Goal: Information Seeking & Learning: Learn about a topic

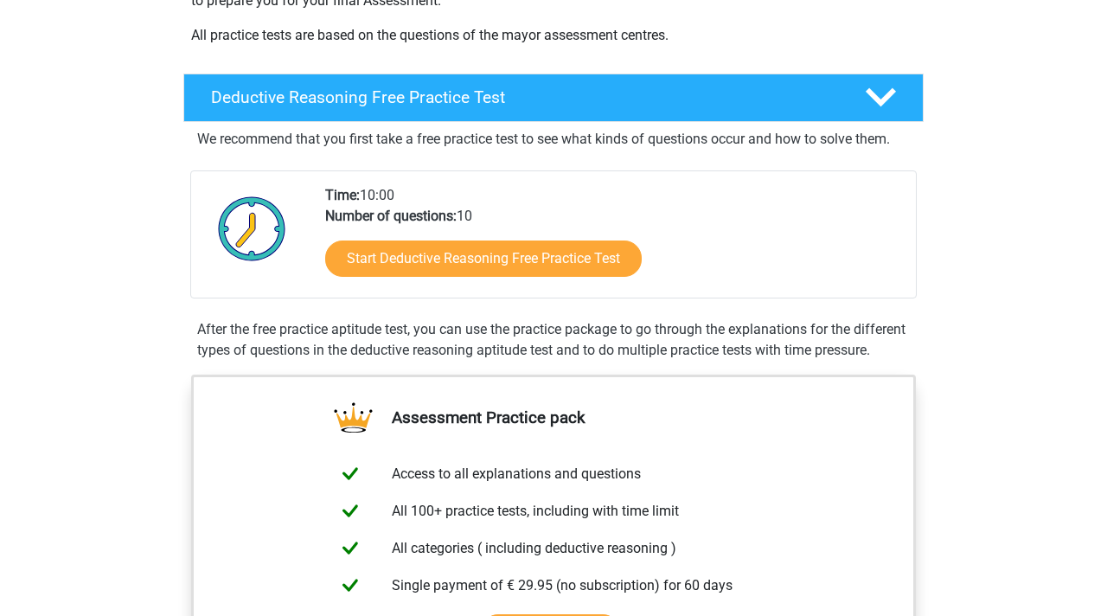
scroll to position [346, 0]
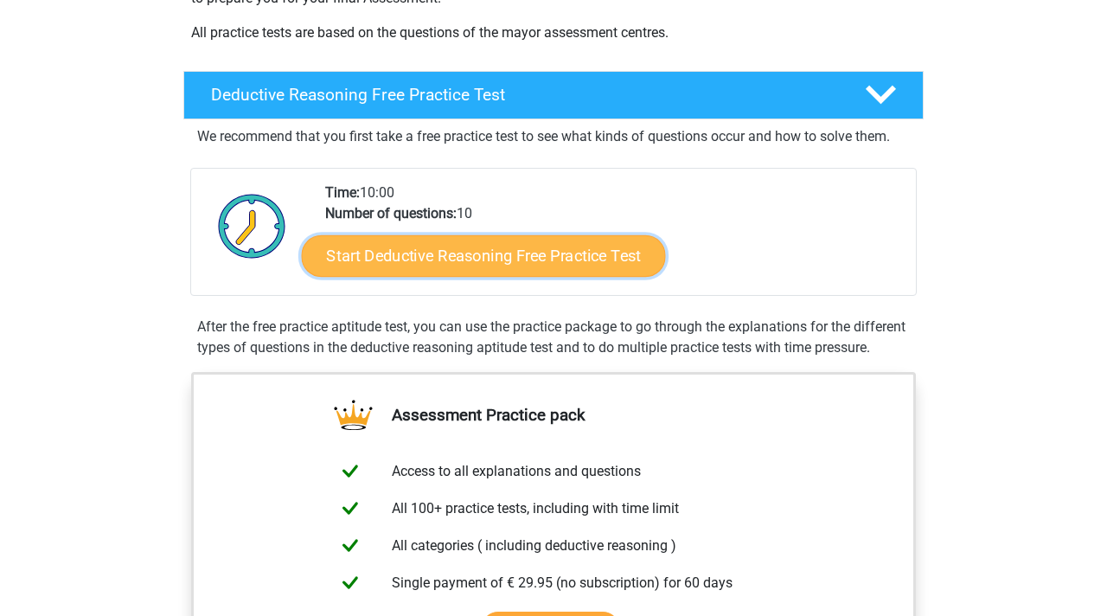
click at [383, 249] on link "Start Deductive Reasoning Free Practice Test" at bounding box center [484, 255] width 364 height 42
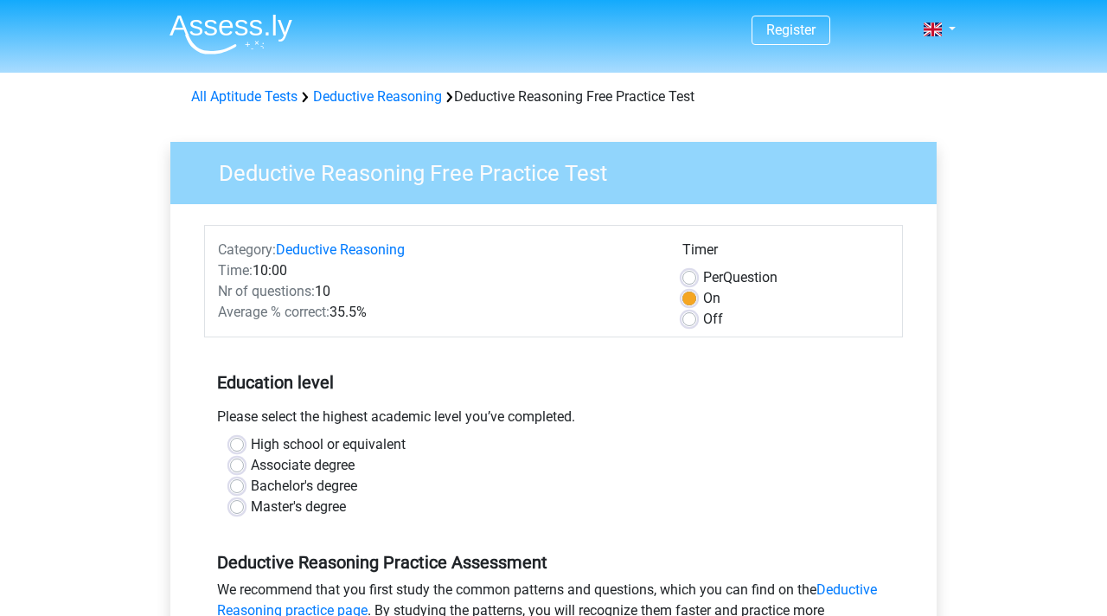
click at [556, 373] on h5 "Education level" at bounding box center [553, 382] width 673 height 35
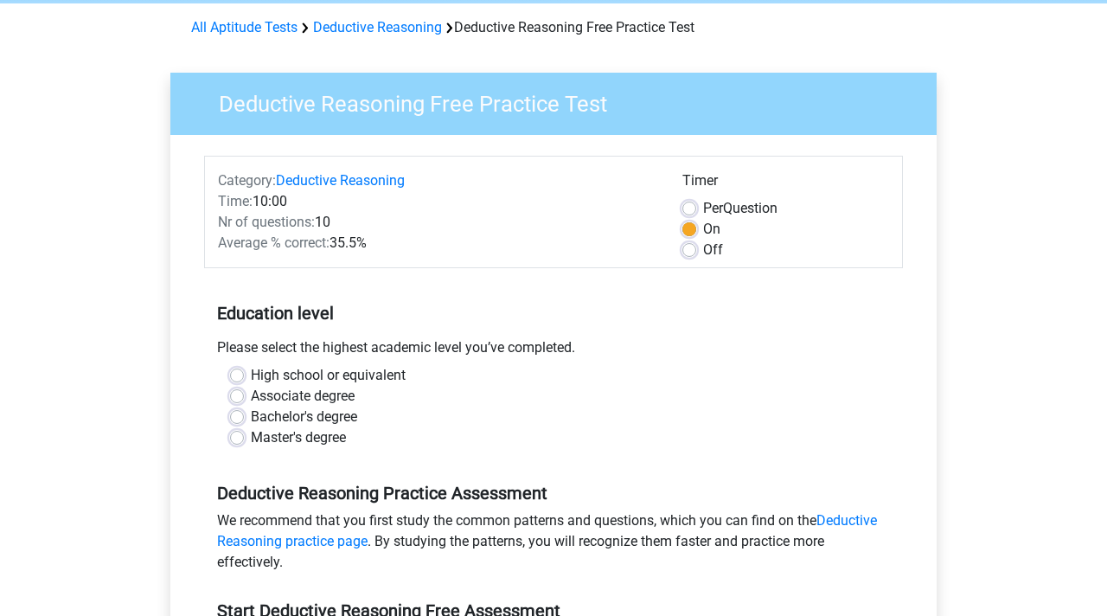
scroll to position [104, 0]
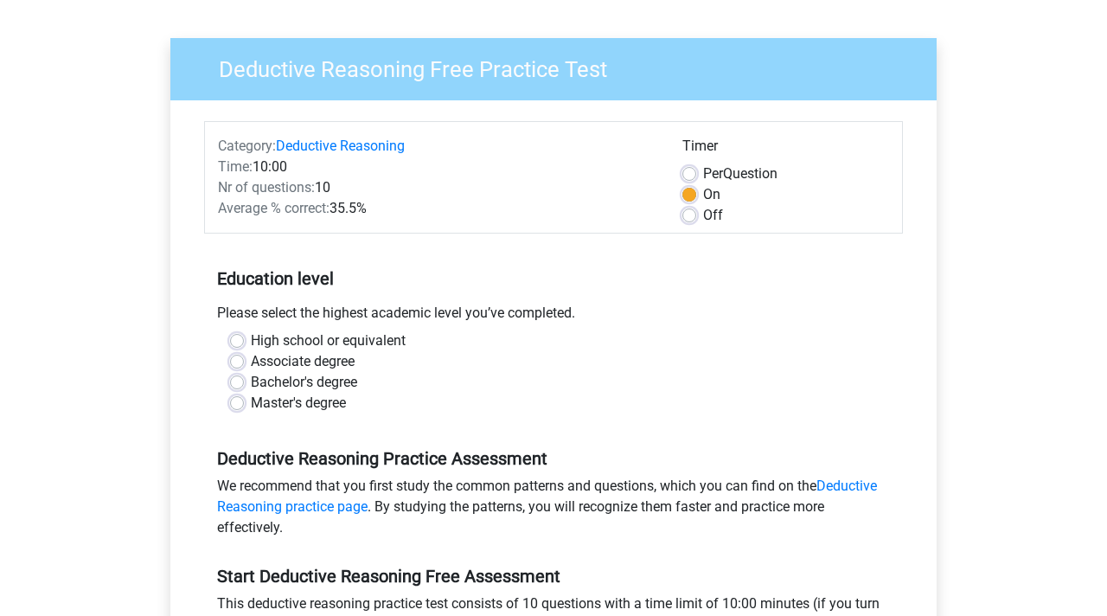
click at [348, 388] on label "Bachelor's degree" at bounding box center [304, 382] width 106 height 21
click at [244, 388] on input "Bachelor's degree" at bounding box center [237, 380] width 14 height 17
radio input "true"
click at [479, 445] on div "Deductive Reasoning Practice Assessment We recommend that you first study the c…" at bounding box center [553, 486] width 699 height 118
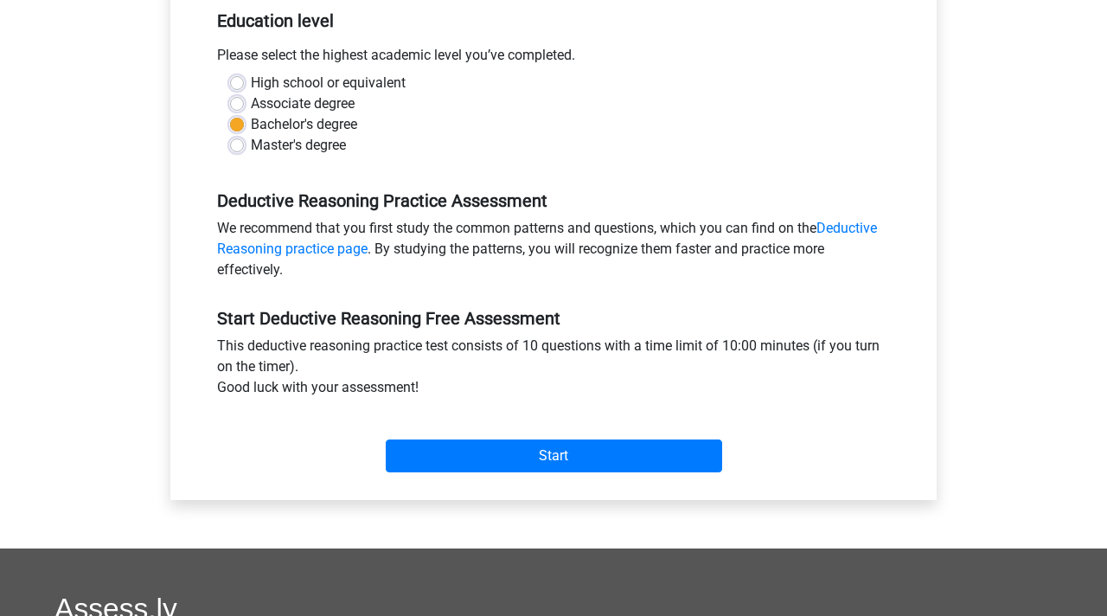
scroll to position [380, 0]
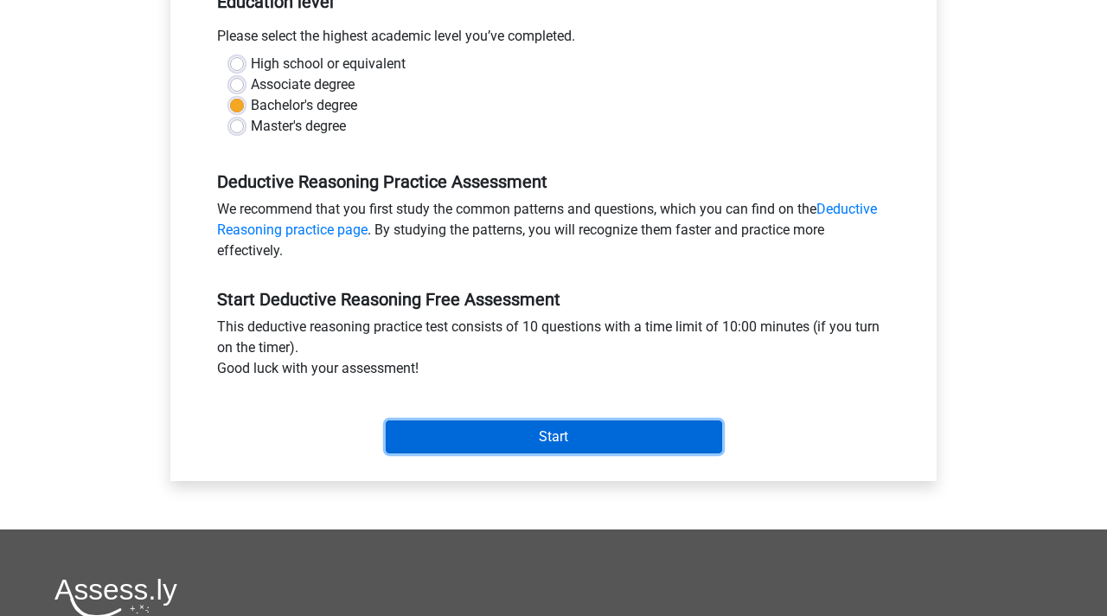
click at [479, 446] on input "Start" at bounding box center [554, 436] width 336 height 33
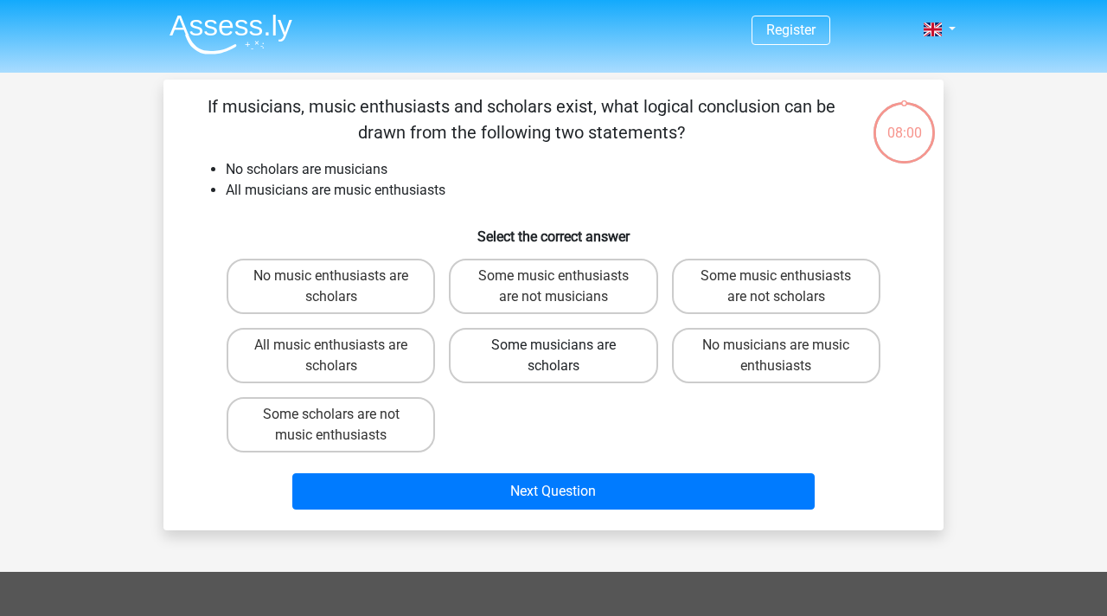
click at [561, 364] on label "Some musicians are scholars" at bounding box center [553, 355] width 208 height 55
click at [561, 356] on input "Some musicians are scholars" at bounding box center [558, 350] width 11 height 11
radio input "true"
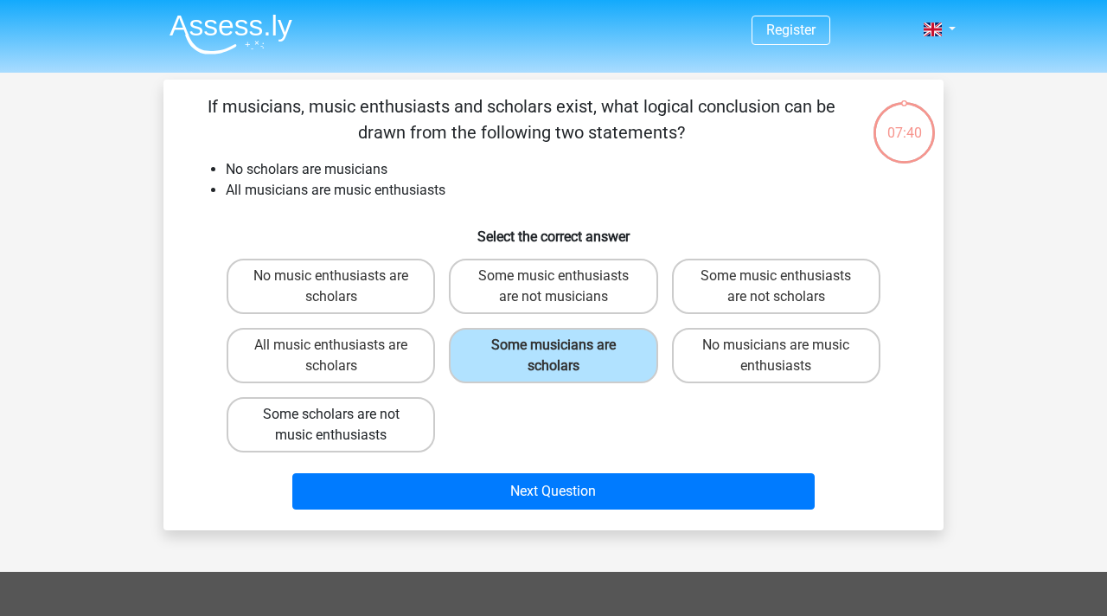
click at [422, 415] on label "Some scholars are not music enthusiasts" at bounding box center [331, 424] width 208 height 55
click at [342, 415] on input "Some scholars are not music enthusiasts" at bounding box center [336, 419] width 11 height 11
radio input "true"
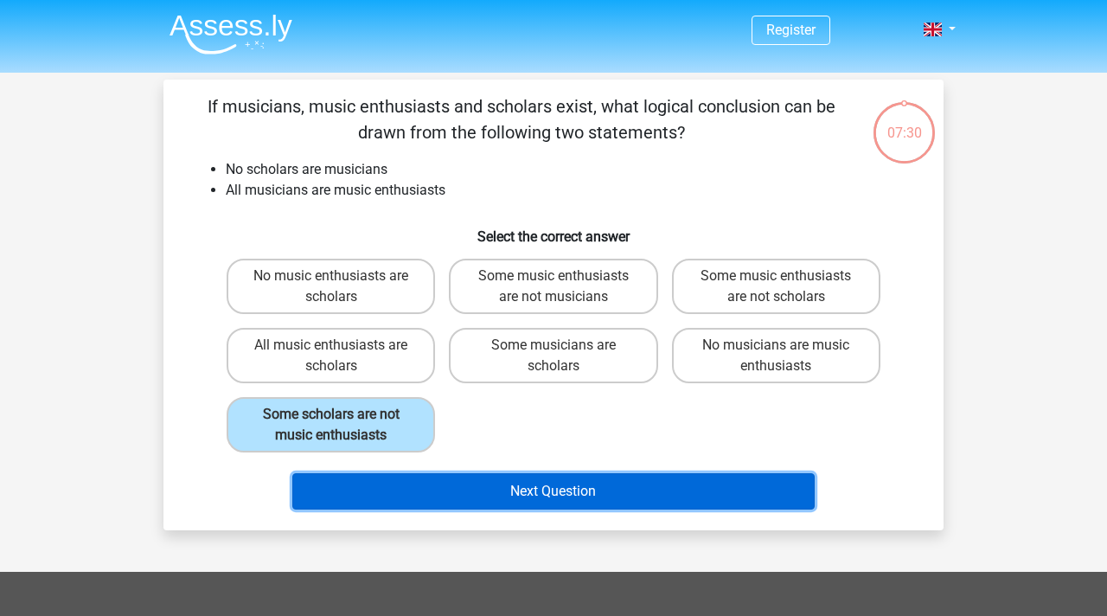
click at [480, 483] on button "Next Question" at bounding box center [553, 491] width 523 height 36
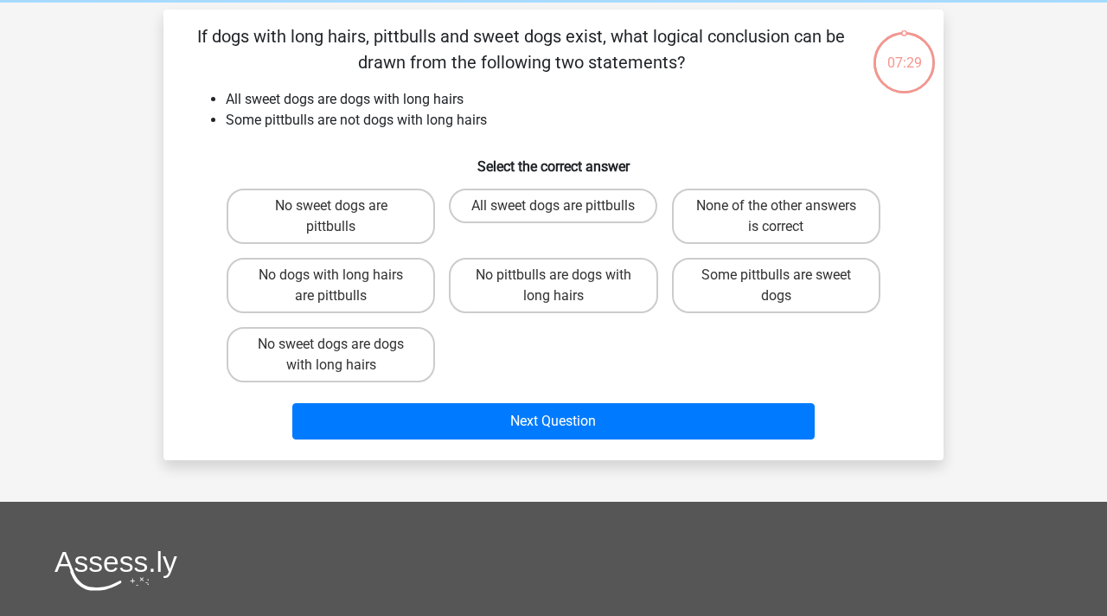
scroll to position [80, 0]
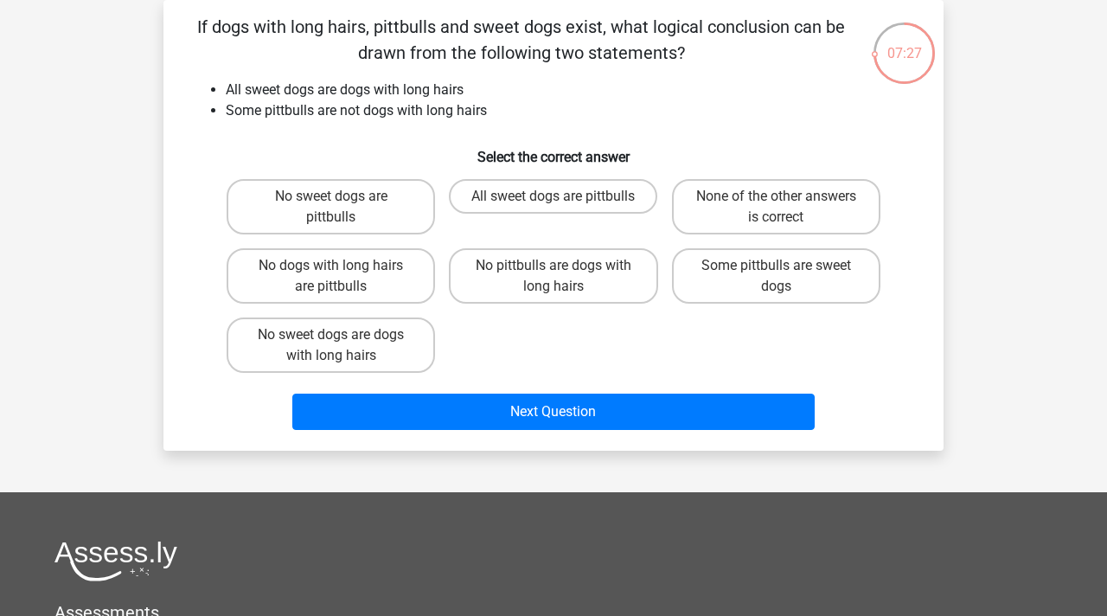
click at [959, 399] on div "07:27 Question 2 of 10 Question category: deductive reasoning set 1 All sweet d…" at bounding box center [553, 225] width 821 height 450
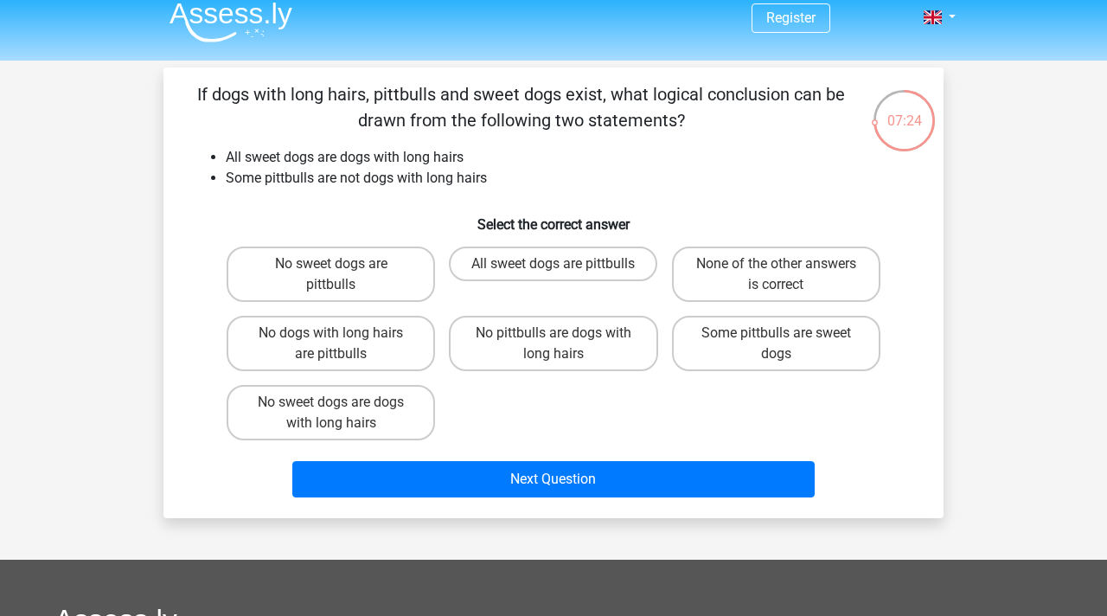
scroll to position [10, 0]
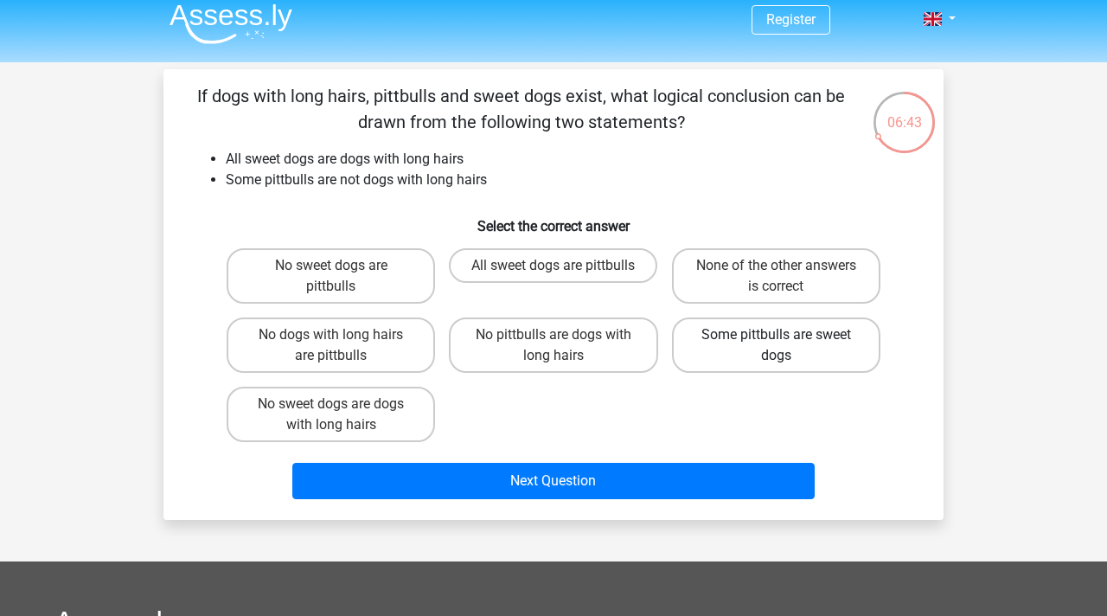
click at [792, 361] on label "Some pittbulls are sweet dogs" at bounding box center [776, 344] width 208 height 55
click at [787, 346] on input "Some pittbulls are sweet dogs" at bounding box center [781, 340] width 11 height 11
radio input "true"
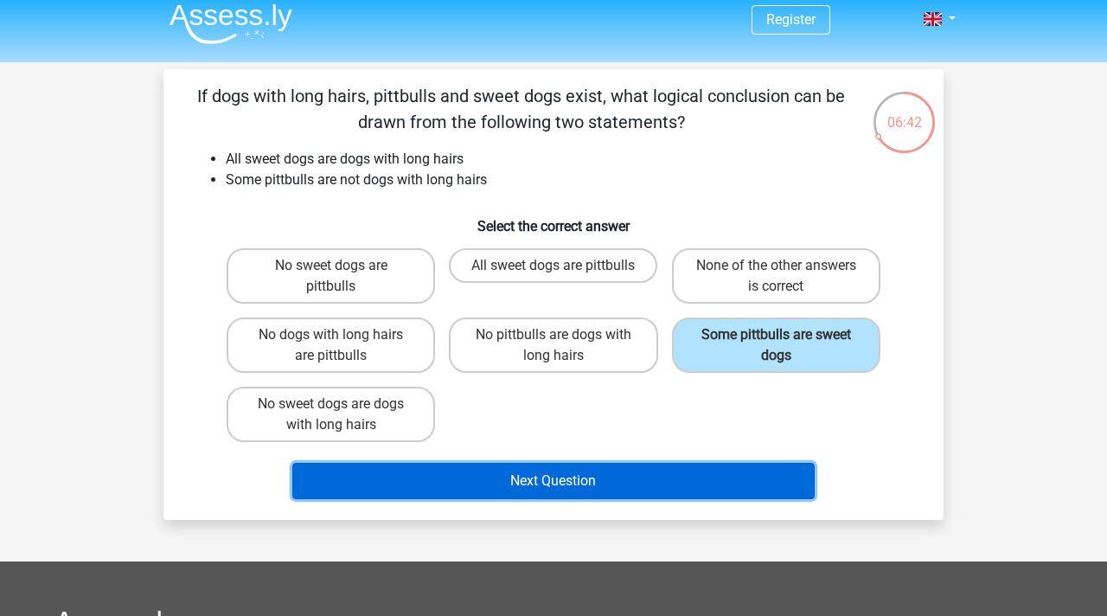
click at [695, 484] on button "Next Question" at bounding box center [553, 481] width 523 height 36
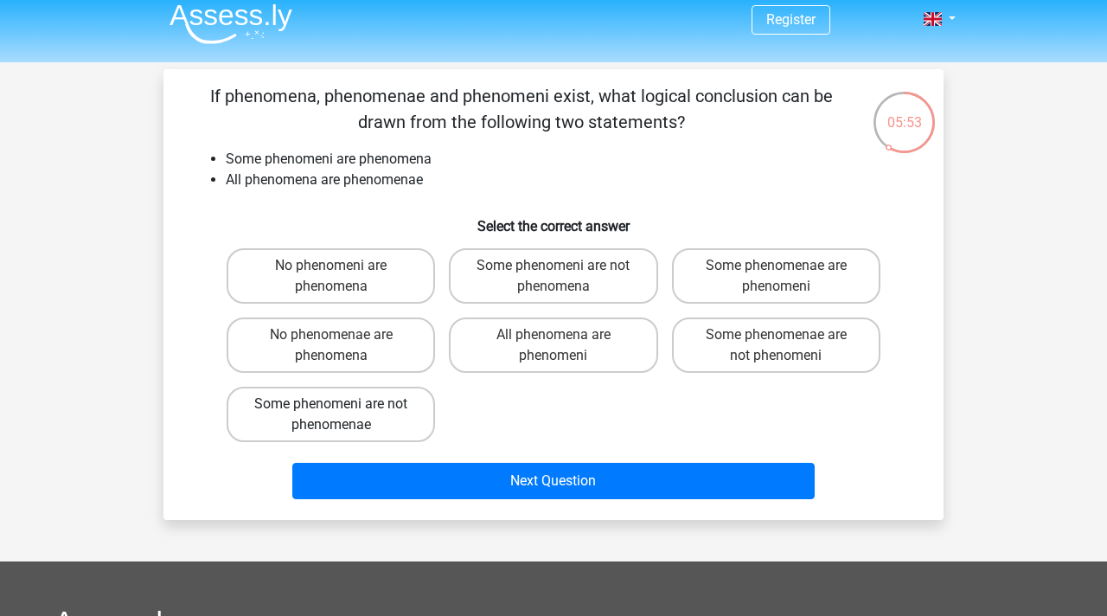
click at [424, 425] on label "Some phenomeni are not phenomenae" at bounding box center [331, 413] width 208 height 55
click at [342, 415] on input "Some phenomeni are not phenomenae" at bounding box center [336, 409] width 11 height 11
radio input "true"
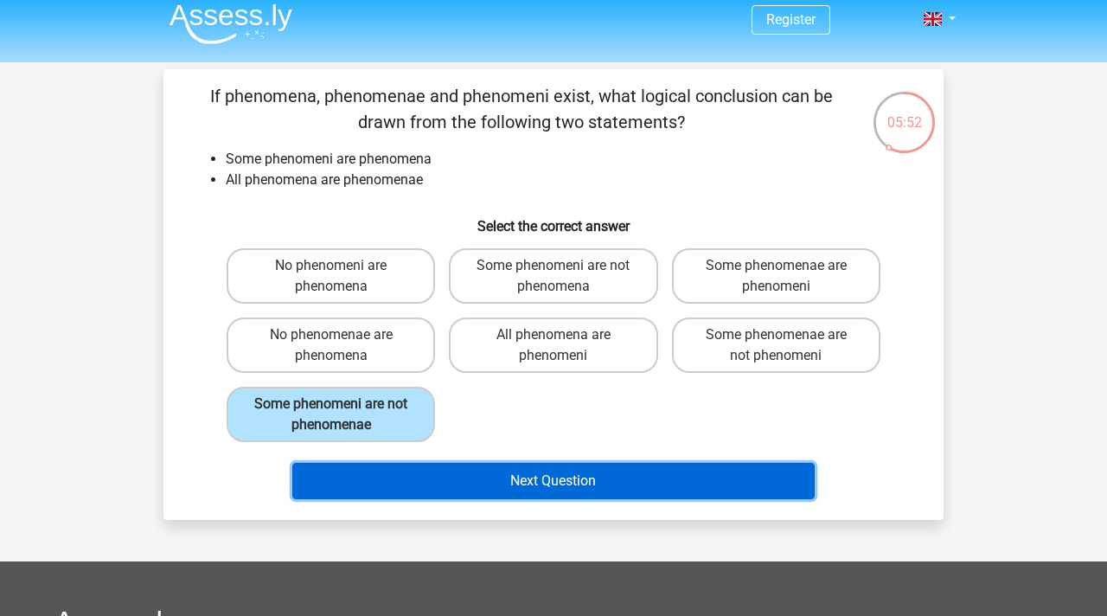
click at [457, 489] on button "Next Question" at bounding box center [553, 481] width 523 height 36
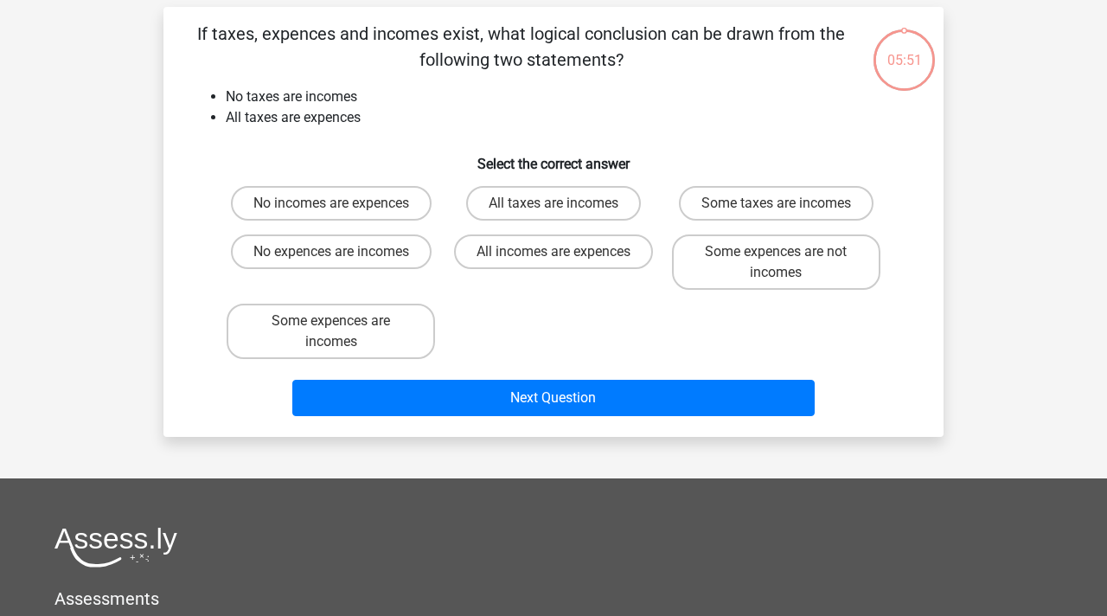
scroll to position [80, 0]
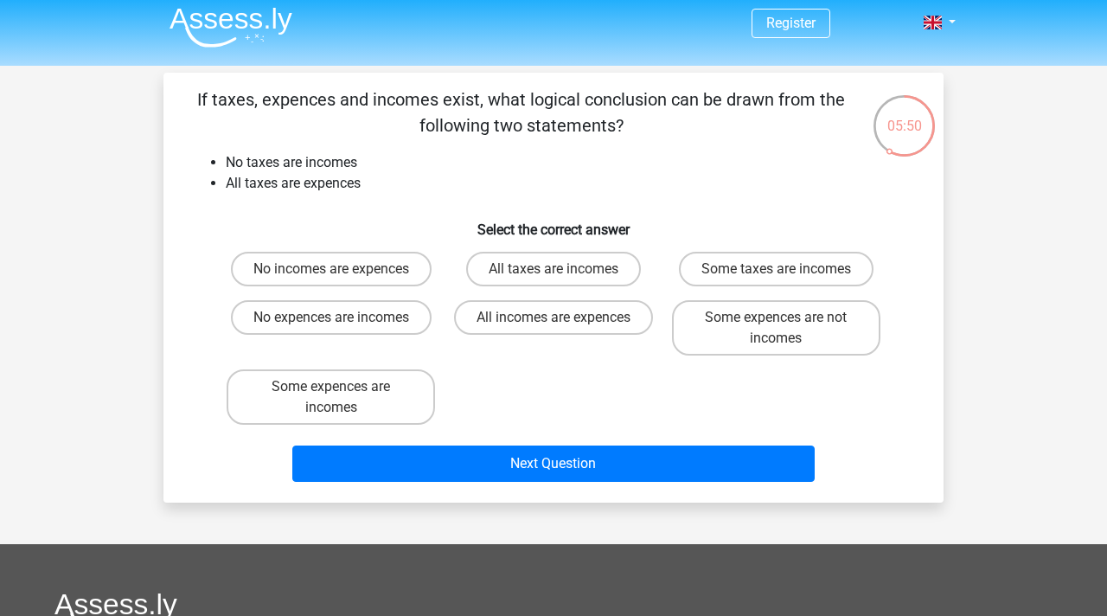
scroll to position [0, 0]
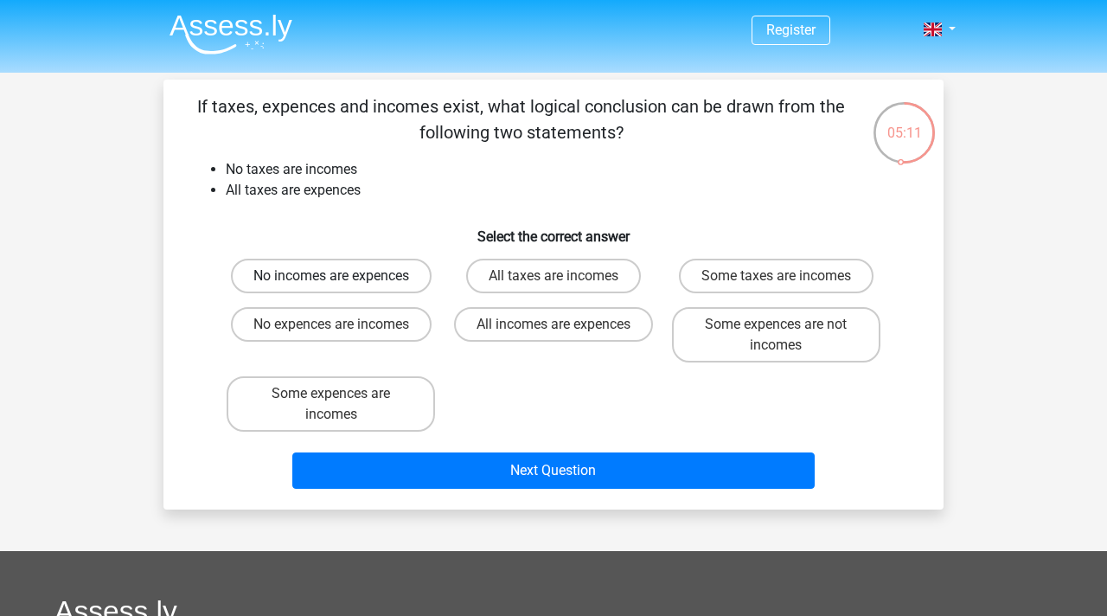
click at [339, 269] on label "No incomes are expences" at bounding box center [331, 276] width 201 height 35
click at [339, 276] on input "No incomes are expences" at bounding box center [336, 281] width 11 height 11
radio input "true"
click at [717, 360] on label "Some expences are not incomes" at bounding box center [776, 334] width 208 height 55
click at [776, 335] on input "Some expences are not incomes" at bounding box center [781, 329] width 11 height 11
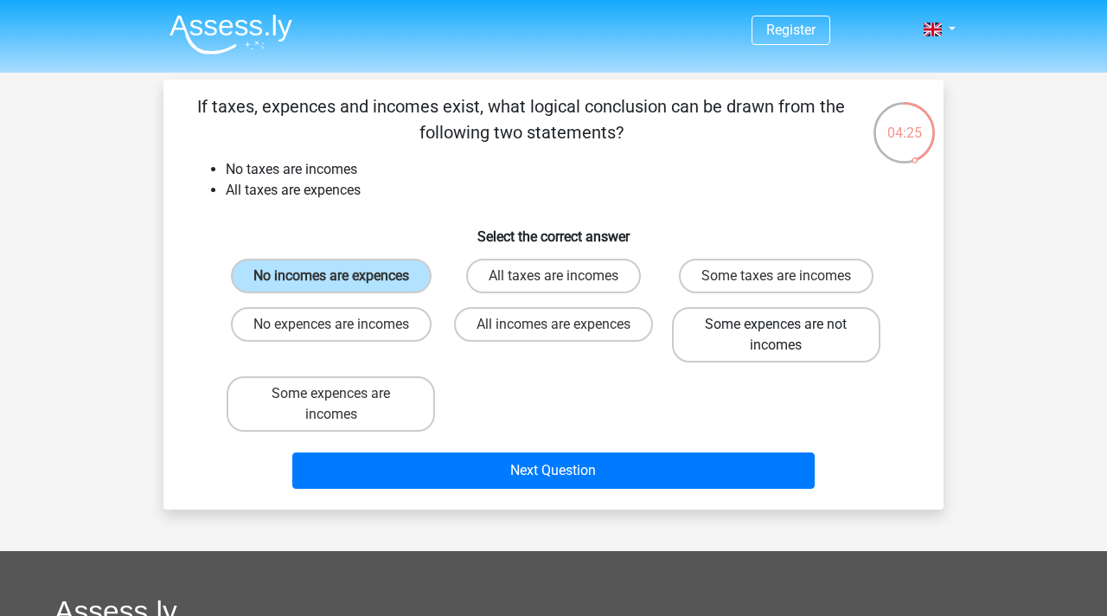
radio input "true"
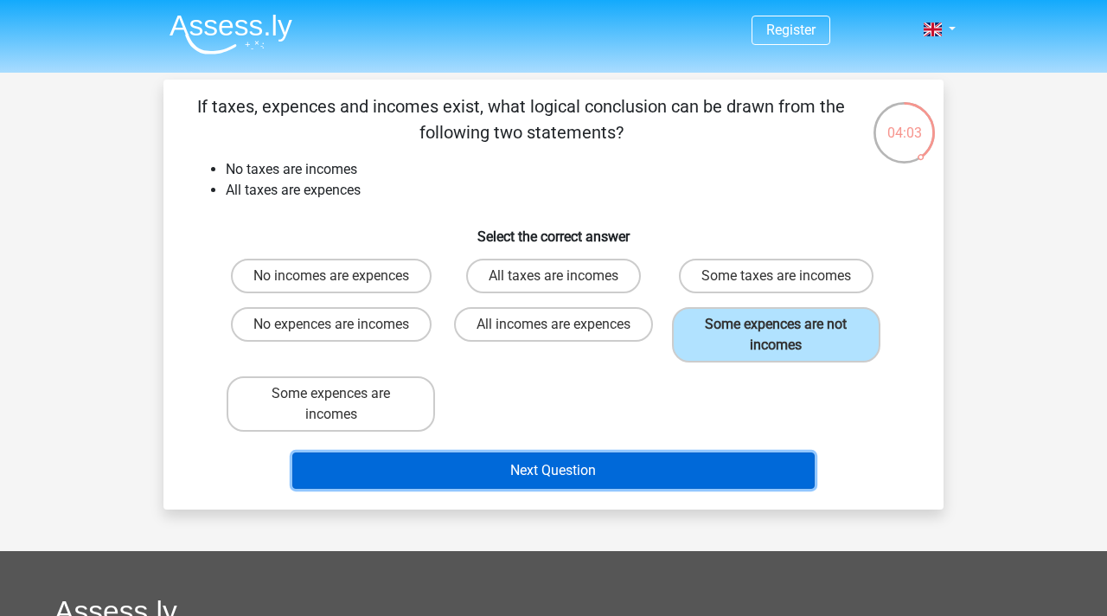
click at [645, 457] on button "Next Question" at bounding box center [553, 470] width 523 height 36
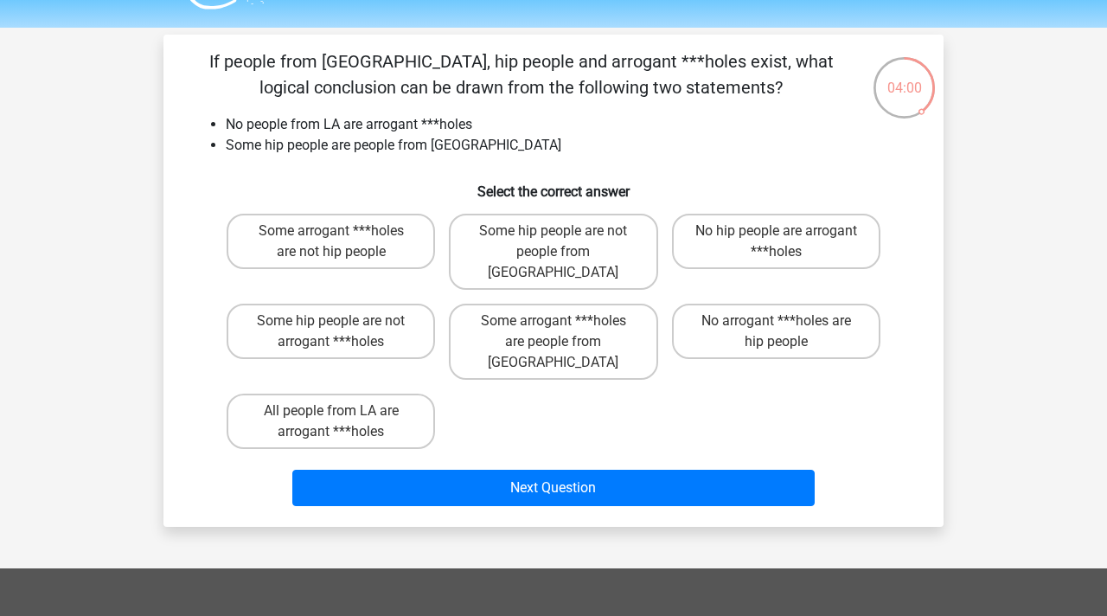
scroll to position [10, 0]
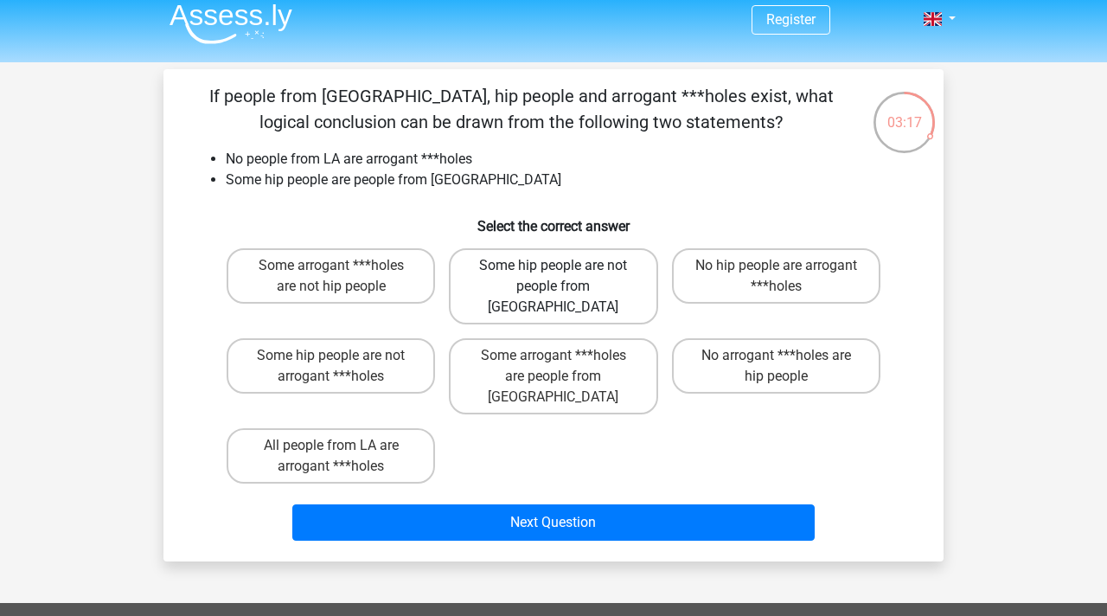
click at [549, 282] on label "Some hip people are not people from LA" at bounding box center [553, 286] width 208 height 76
click at [553, 277] on input "Some hip people are not people from LA" at bounding box center [558, 270] width 11 height 11
radio input "true"
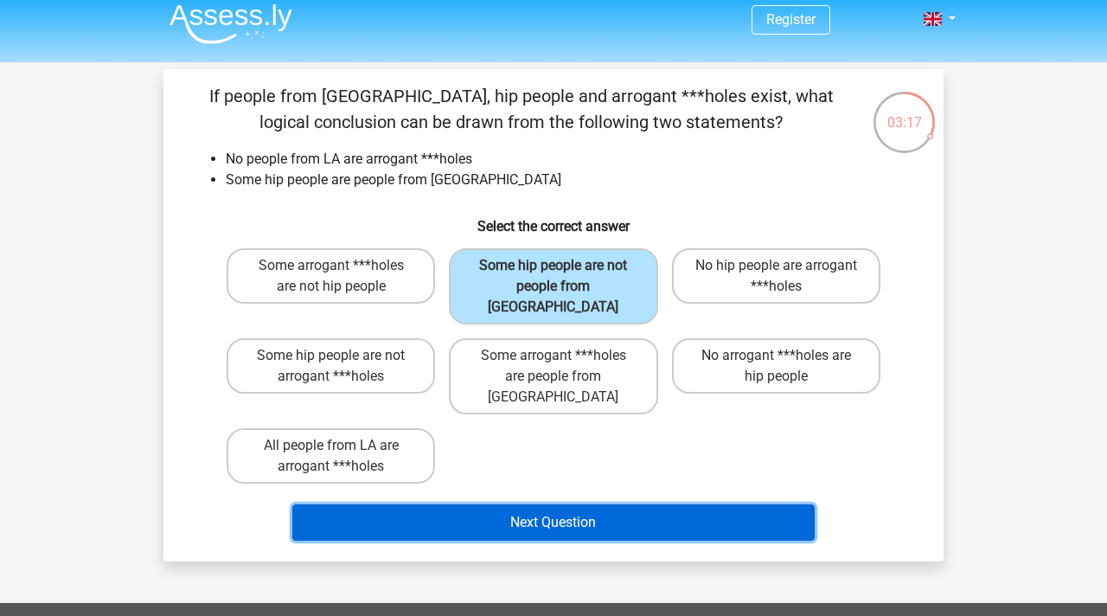
click at [597, 504] on button "Next Question" at bounding box center [553, 522] width 523 height 36
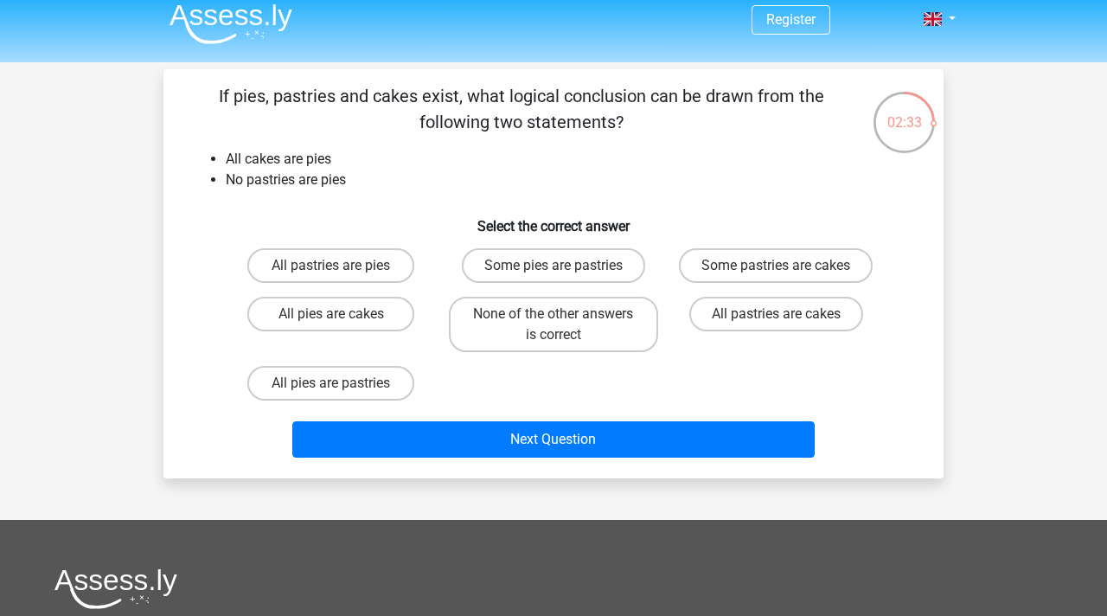
drag, startPoint x: 753, startPoint y: 364, endPoint x: 736, endPoint y: 471, distance: 108.6
click at [737, 472] on div "If pies, pastries and cakes exist, what logical conclusion can be drawn from th…" at bounding box center [553, 273] width 780 height 409
click at [614, 337] on label "None of the other answers is correct" at bounding box center [553, 324] width 208 height 55
click at [565, 325] on input "None of the other answers is correct" at bounding box center [558, 319] width 11 height 11
radio input "true"
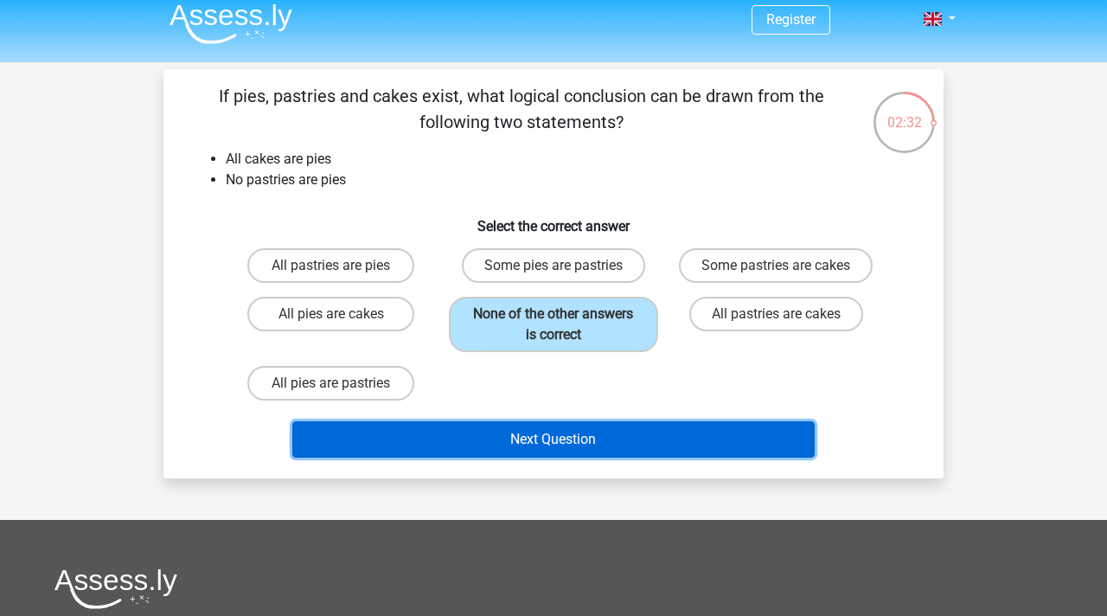
click at [608, 440] on button "Next Question" at bounding box center [553, 439] width 523 height 36
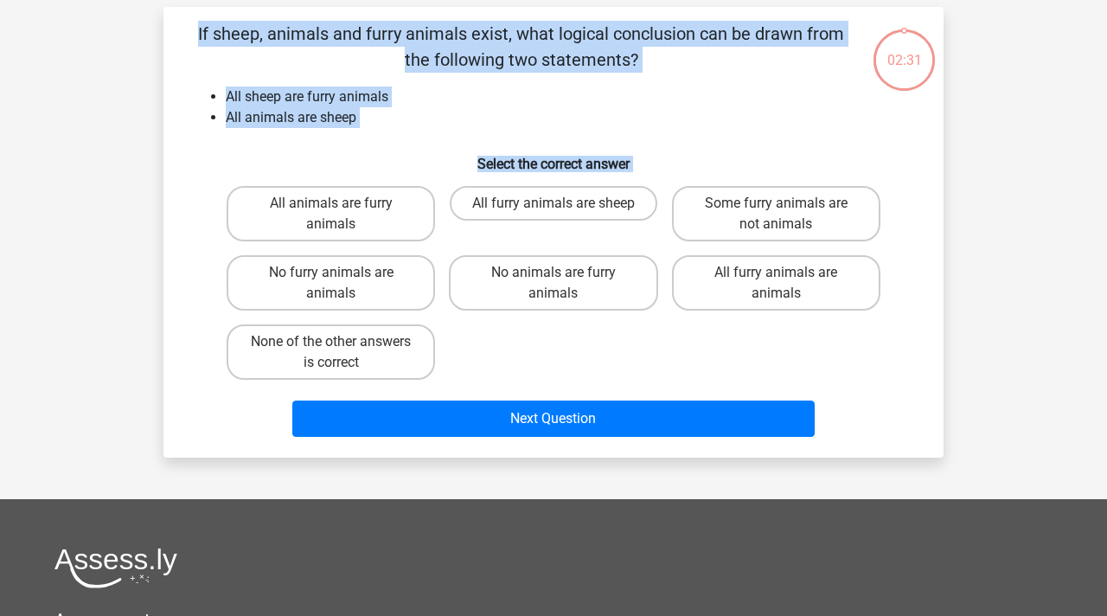
scroll to position [80, 0]
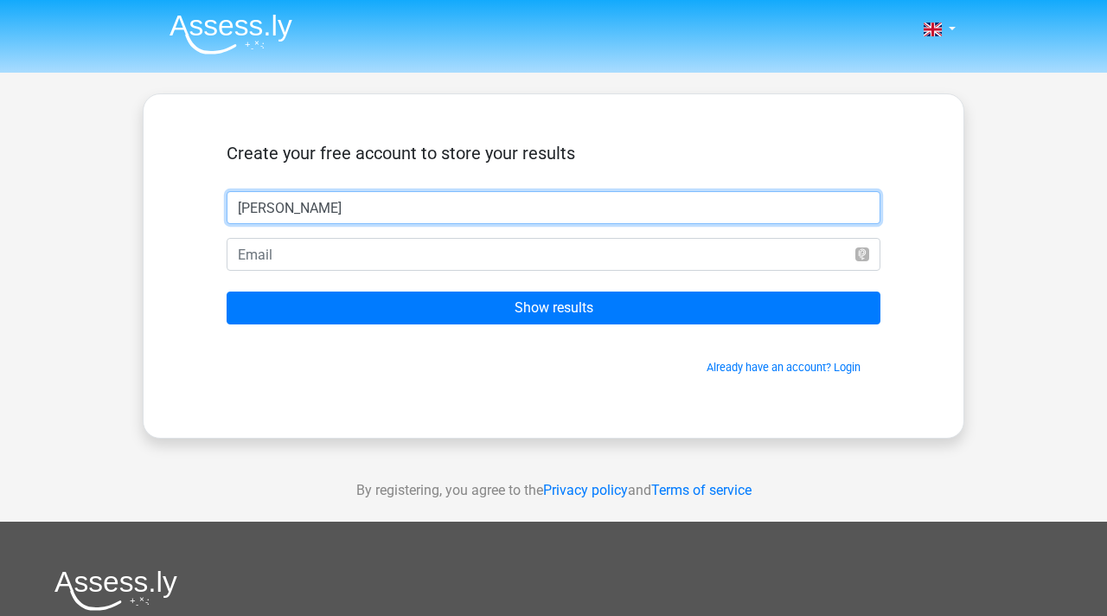
click at [253, 221] on input "[PERSON_NAME]" at bounding box center [554, 207] width 654 height 33
type input "[PERSON_NAME]"
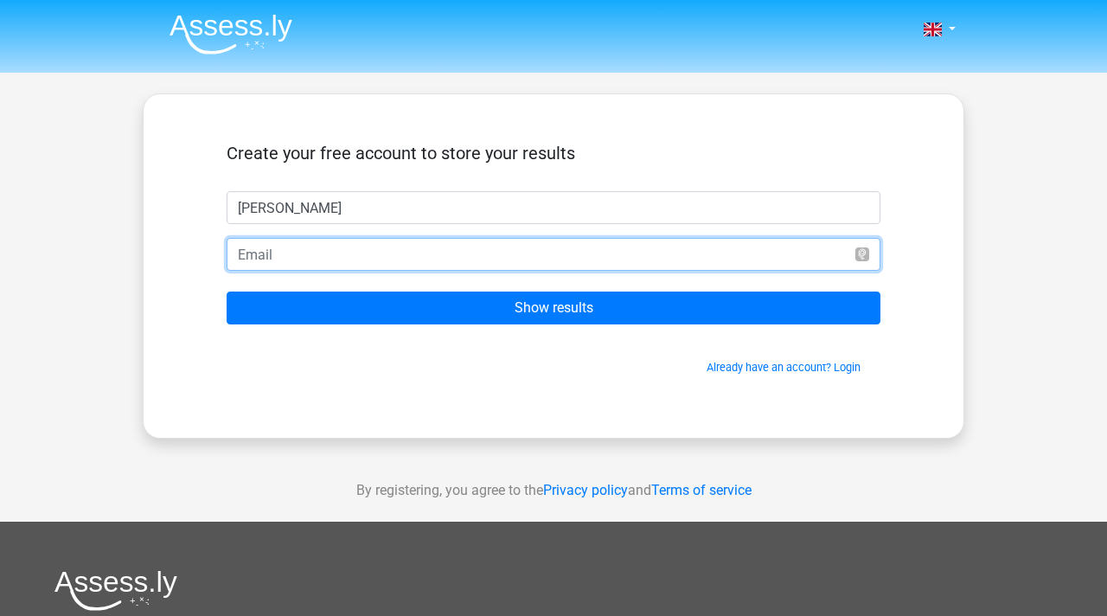
click at [259, 242] on input "email" at bounding box center [554, 254] width 654 height 33
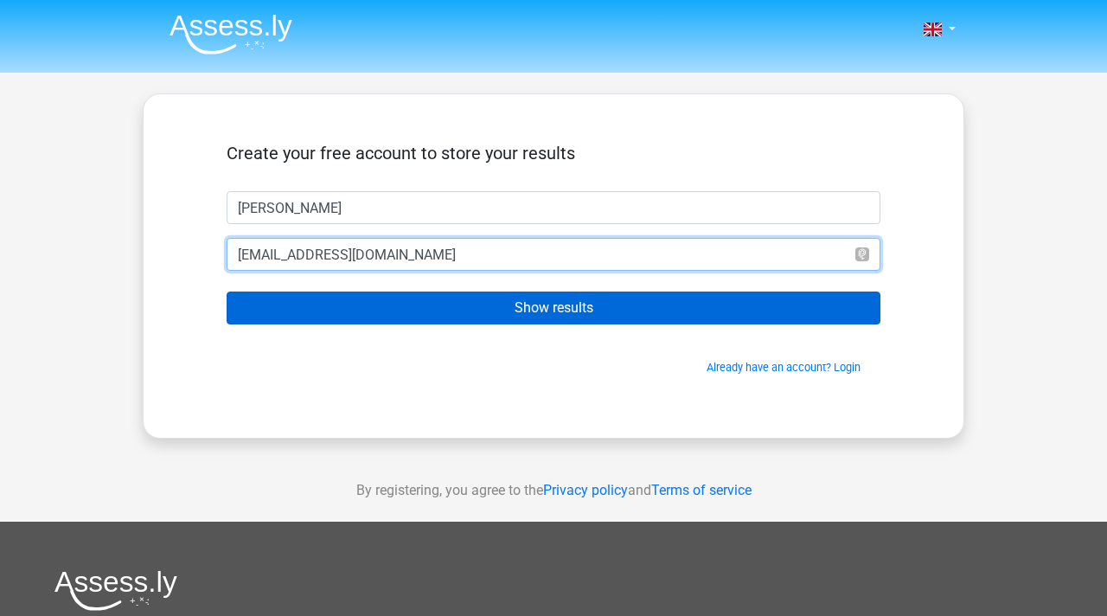
type input "[EMAIL_ADDRESS][DOMAIN_NAME]"
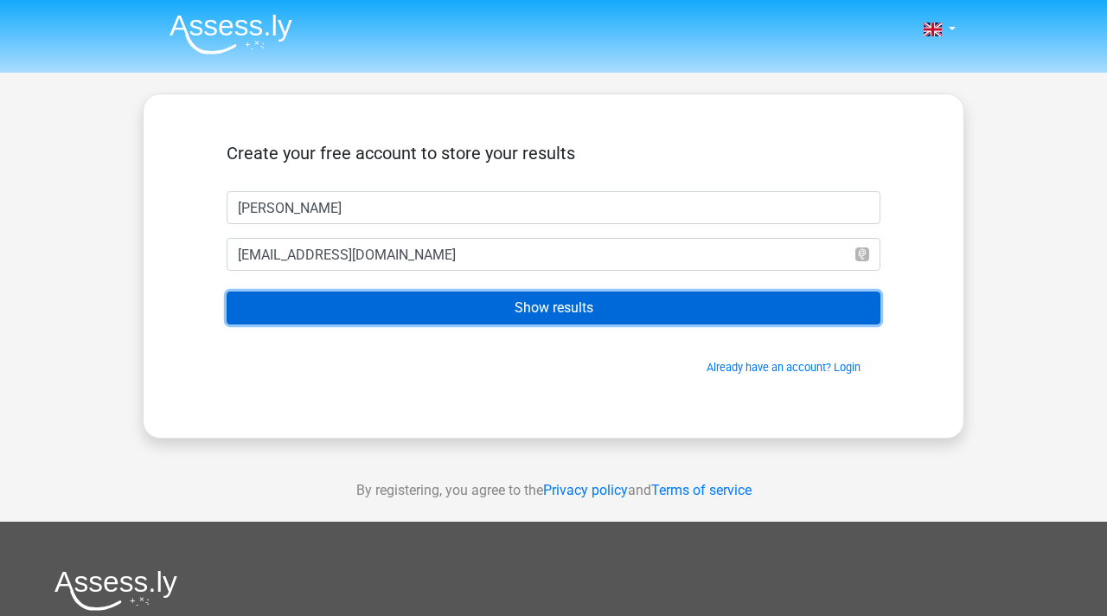
click at [502, 311] on input "Show results" at bounding box center [554, 307] width 654 height 33
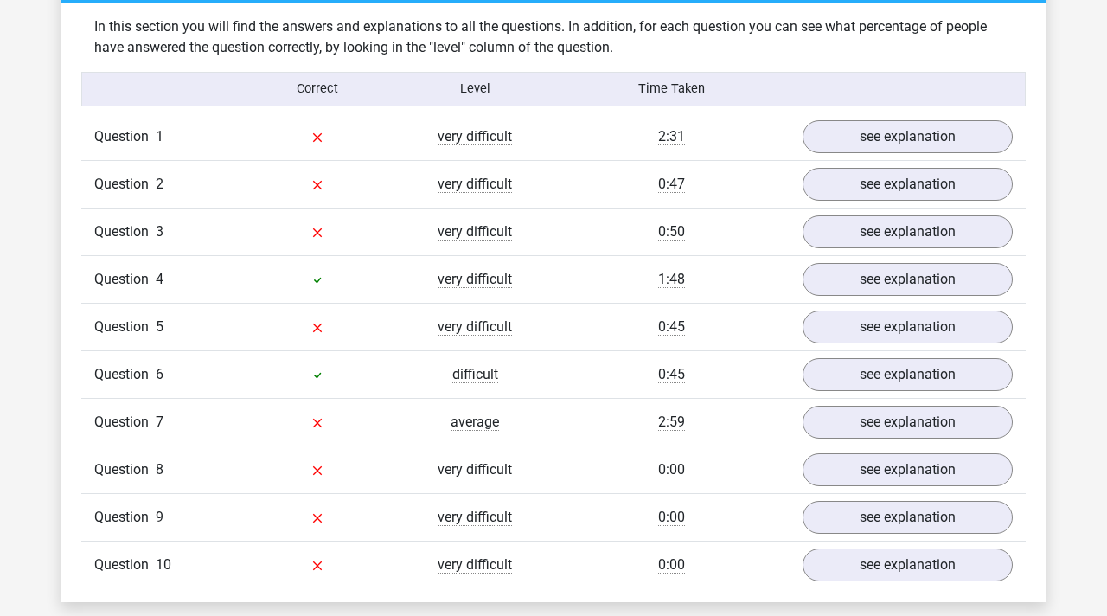
scroll to position [1314, 0]
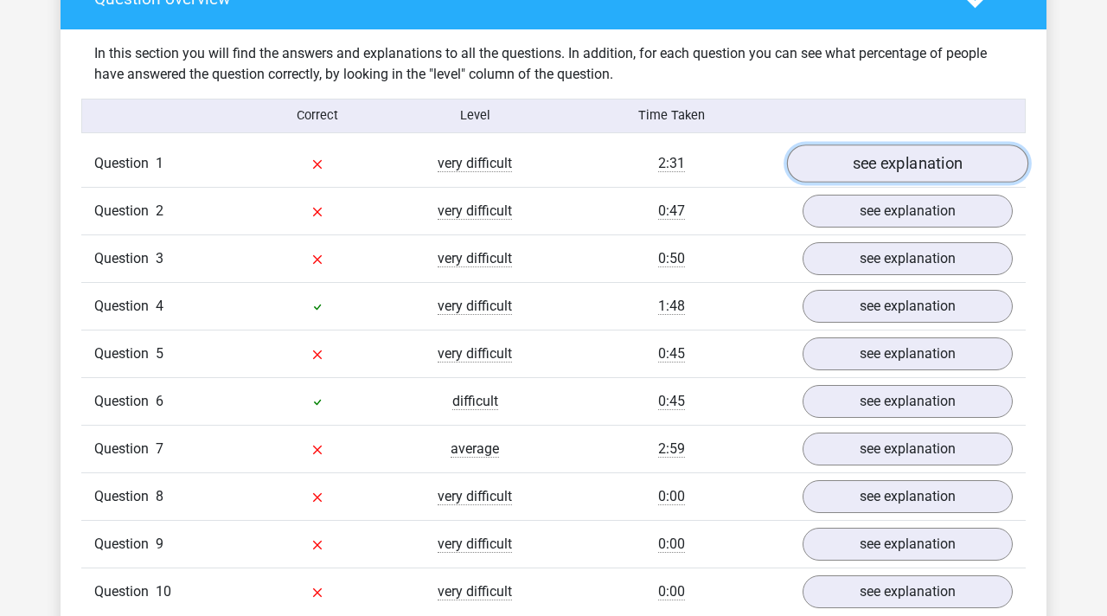
click at [912, 168] on link "see explanation" at bounding box center [907, 163] width 241 height 38
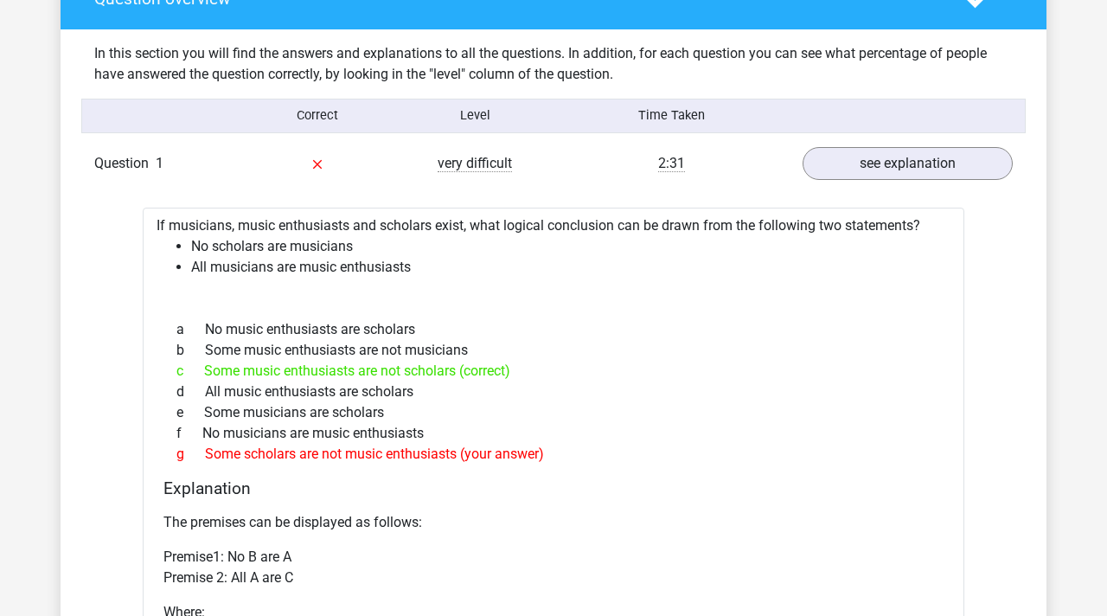
click at [421, 379] on div "c Some music enthusiasts are not scholars (correct)" at bounding box center [553, 371] width 780 height 21
drag, startPoint x: 333, startPoint y: 274, endPoint x: 386, endPoint y: 276, distance: 53.6
click at [386, 276] on li "All musicians are music enthusiasts" at bounding box center [570, 267] width 759 height 21
drag, startPoint x: 415, startPoint y: 268, endPoint x: 303, endPoint y: 267, distance: 111.5
click at [303, 267] on li "All musicians are music enthusiasts" at bounding box center [570, 267] width 759 height 21
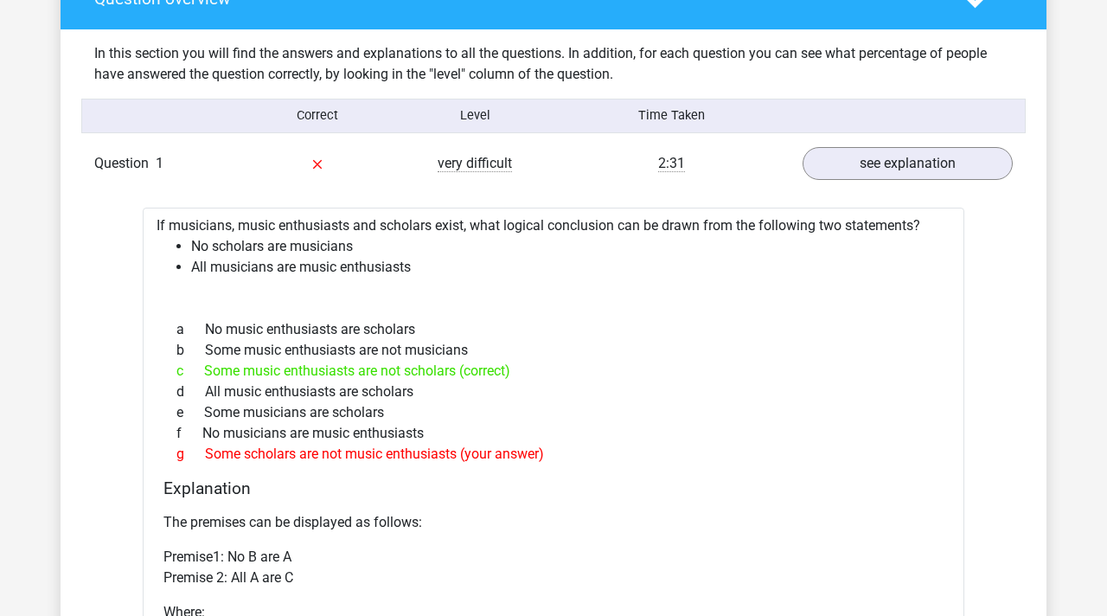
click at [388, 330] on div "a No music enthusiasts are scholars" at bounding box center [553, 329] width 780 height 21
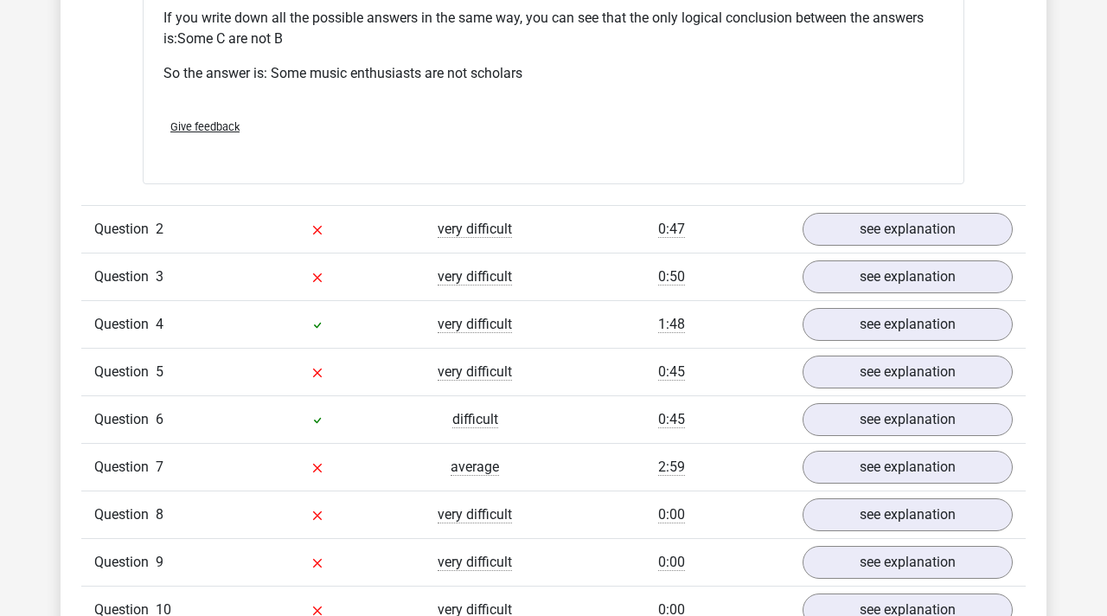
scroll to position [2006, 0]
click at [830, 236] on link "see explanation" at bounding box center [907, 228] width 241 height 38
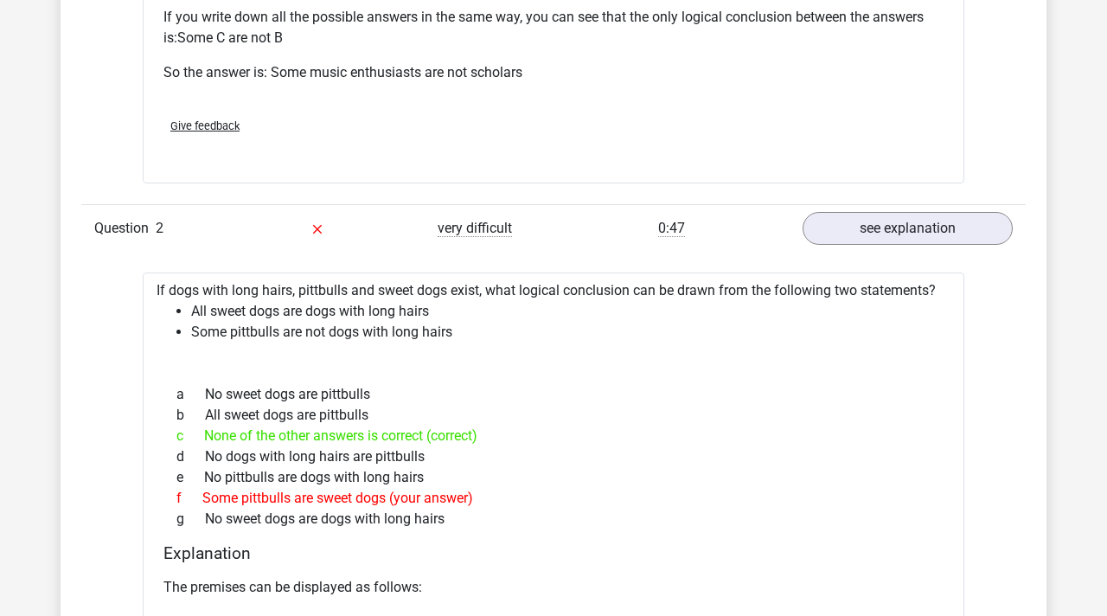
click at [467, 488] on div "f Some pittbulls are sweet dogs (your answer)" at bounding box center [553, 498] width 780 height 21
click at [459, 474] on div "e No pittbulls are dogs with long hairs" at bounding box center [553, 477] width 780 height 21
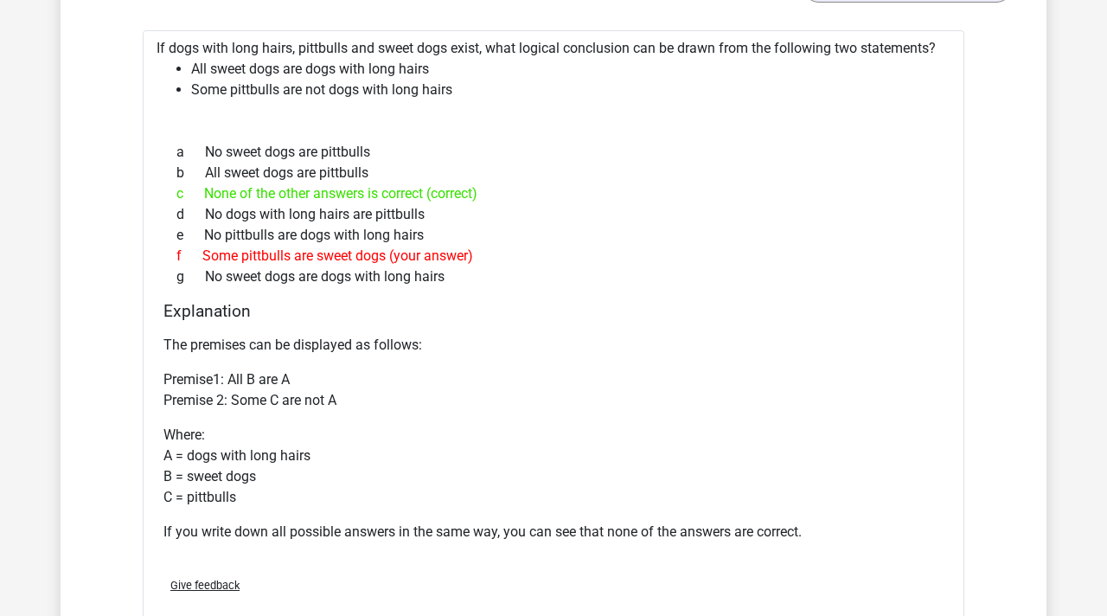
scroll to position [2283, 0]
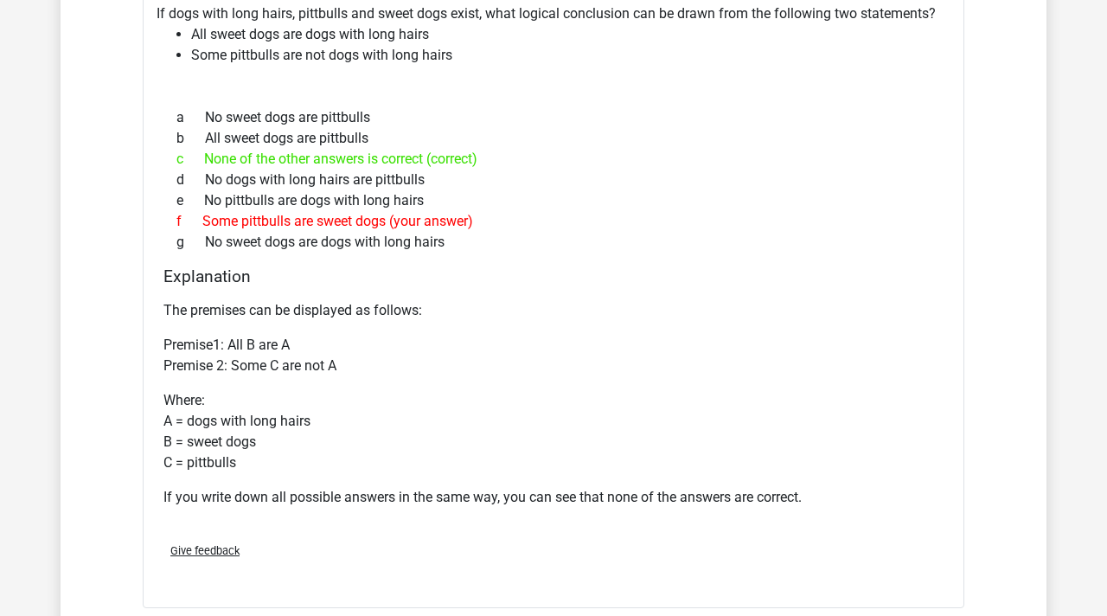
click at [355, 245] on div "g No sweet dogs are dogs with long hairs" at bounding box center [553, 242] width 780 height 21
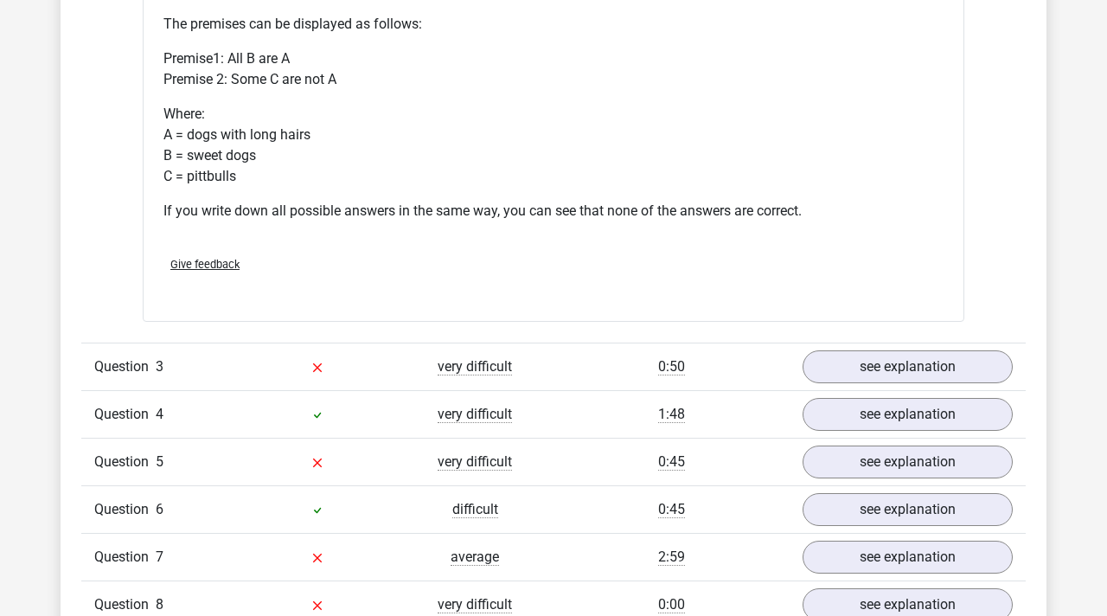
scroll to position [2594, 0]
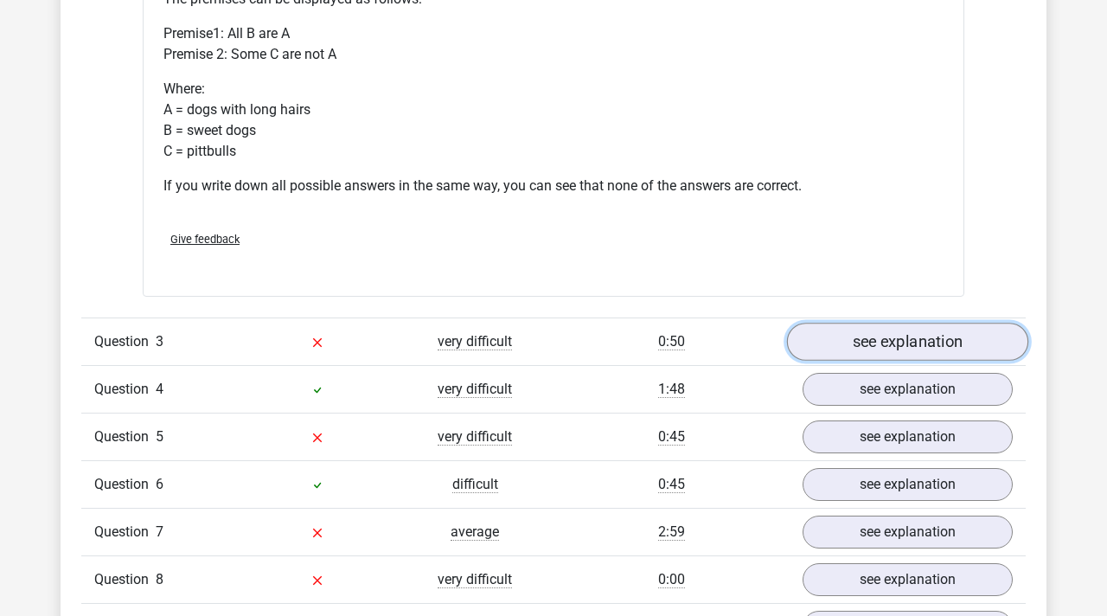
click at [850, 350] on link "see explanation" at bounding box center [907, 342] width 241 height 38
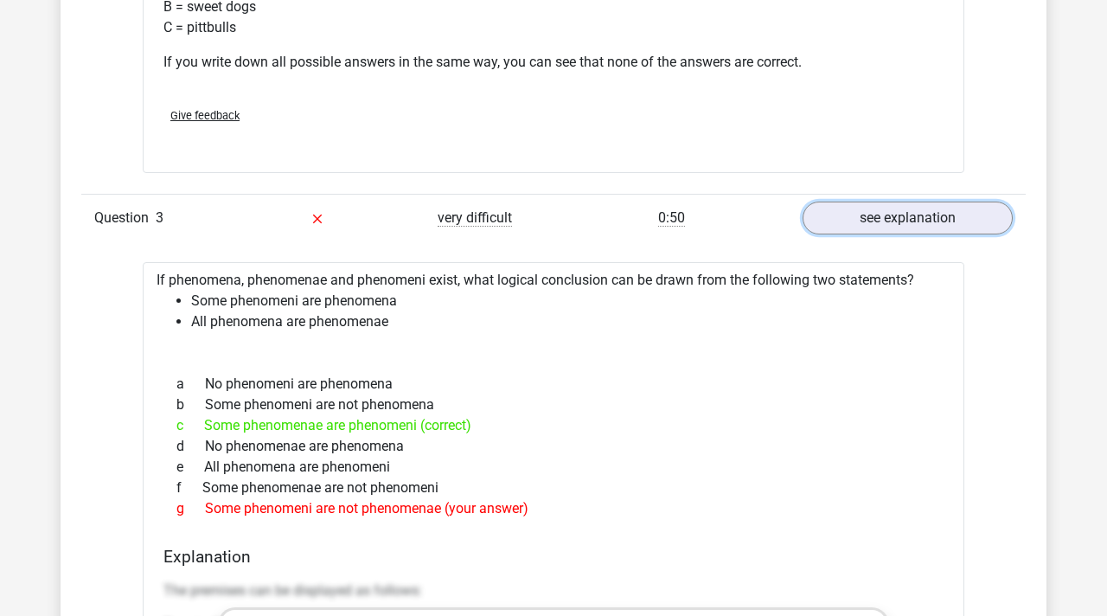
scroll to position [2732, 0]
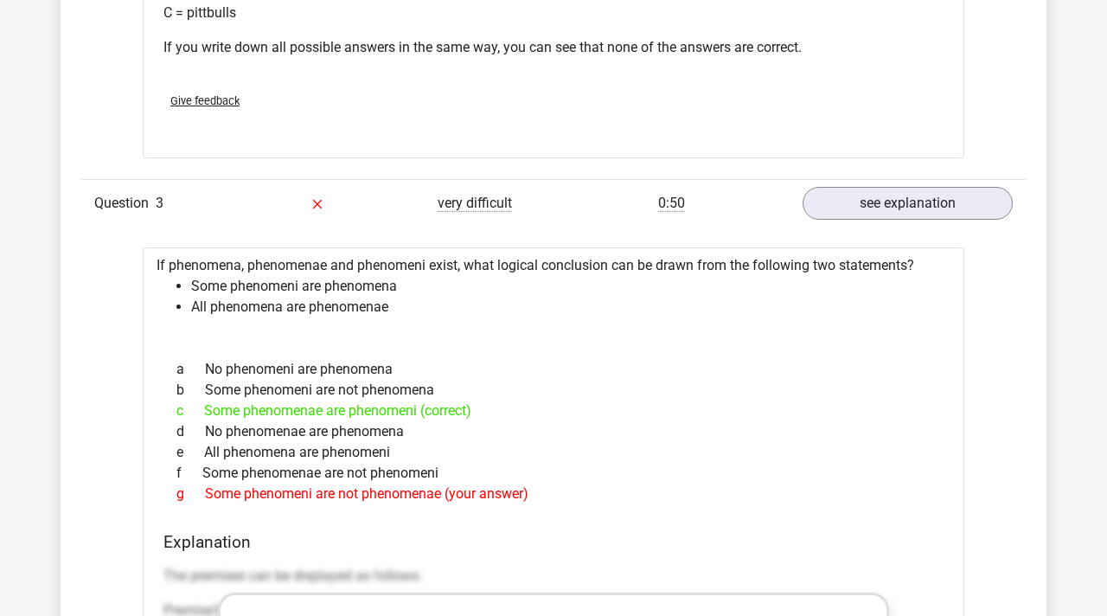
click at [687, 308] on li "All phenomena are phenomenae" at bounding box center [570, 307] width 759 height 21
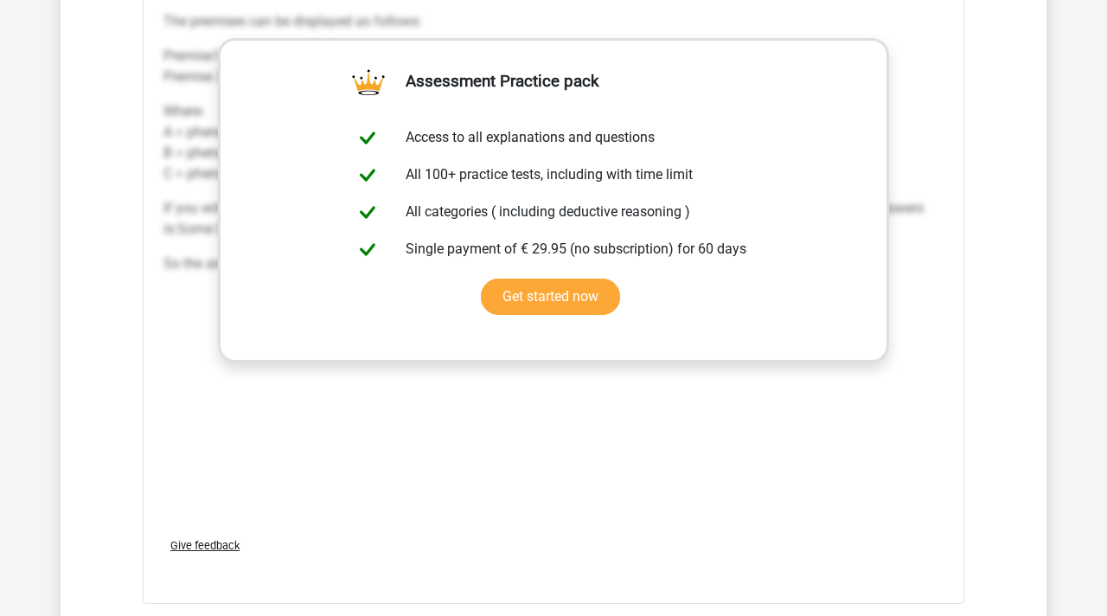
scroll to position [3355, 0]
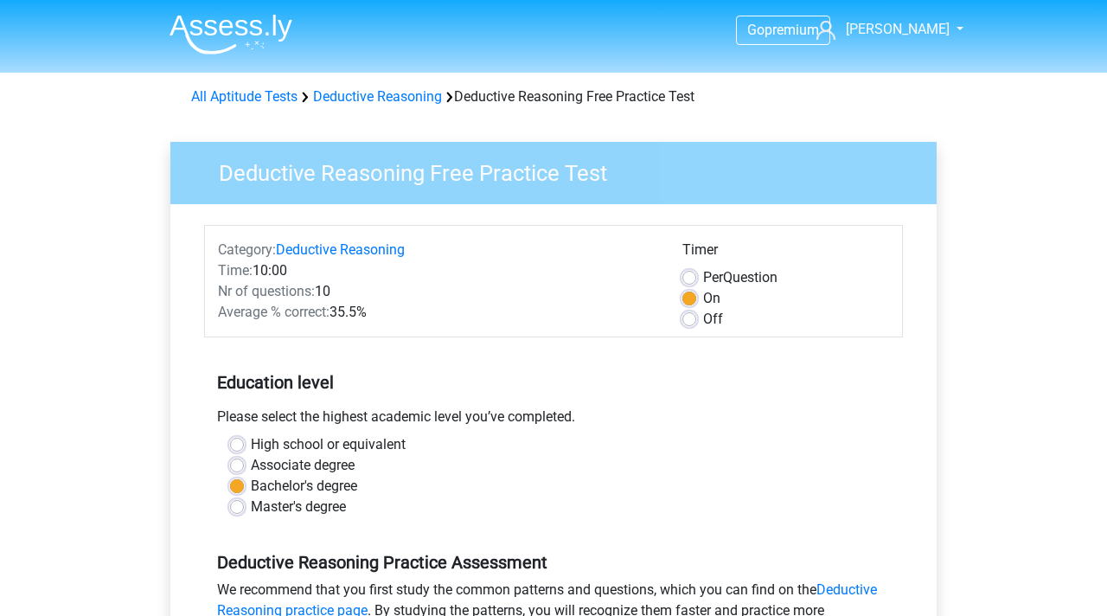
scroll to position [380, 0]
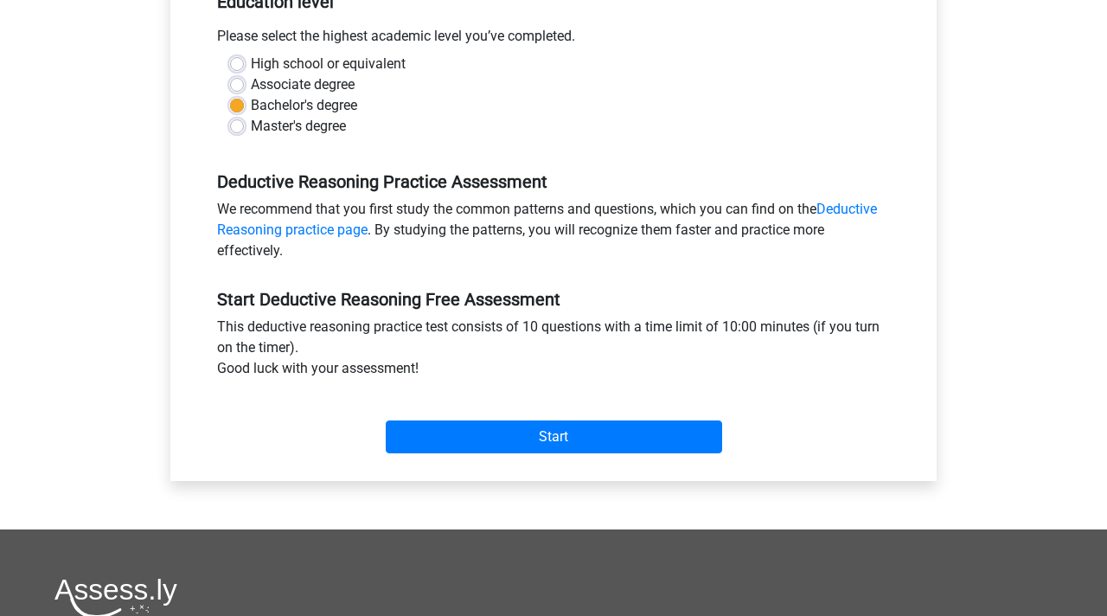
click at [564, 415] on div "Start" at bounding box center [553, 423] width 699 height 61
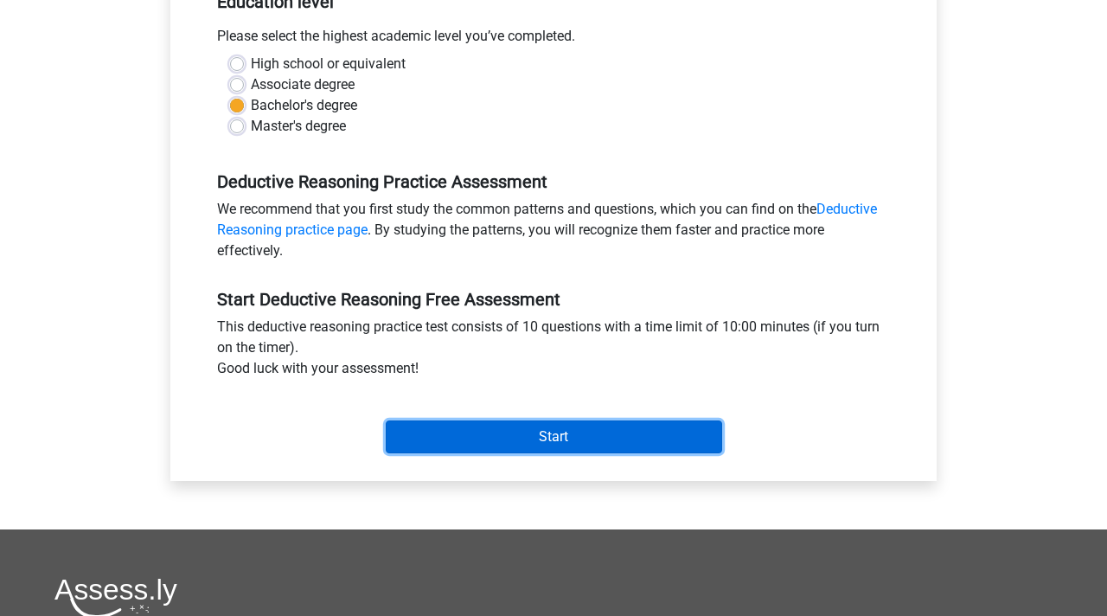
click at [558, 437] on input "Start" at bounding box center [554, 436] width 336 height 33
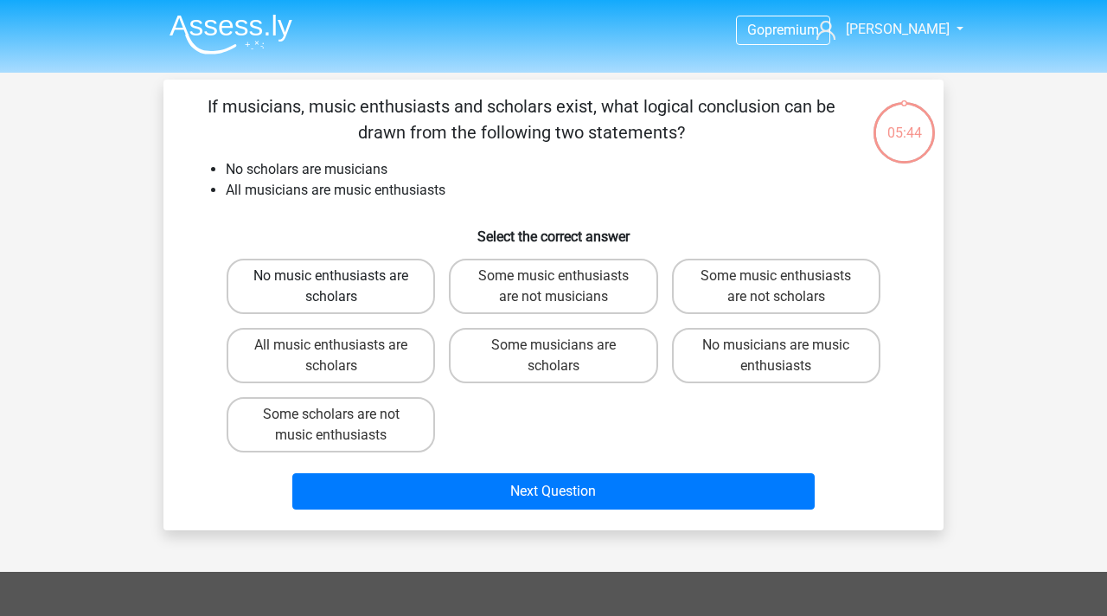
click at [410, 301] on label "No music enthusiasts are scholars" at bounding box center [331, 286] width 208 height 55
click at [342, 287] on input "No music enthusiasts are scholars" at bounding box center [336, 281] width 11 height 11
radio input "true"
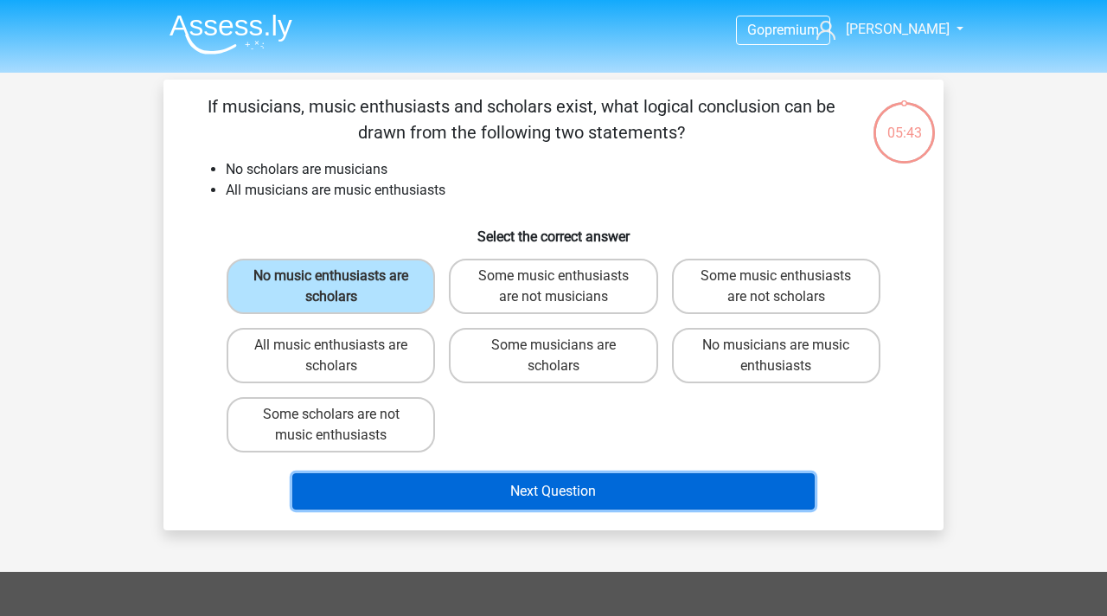
click at [524, 493] on button "Next Question" at bounding box center [553, 491] width 523 height 36
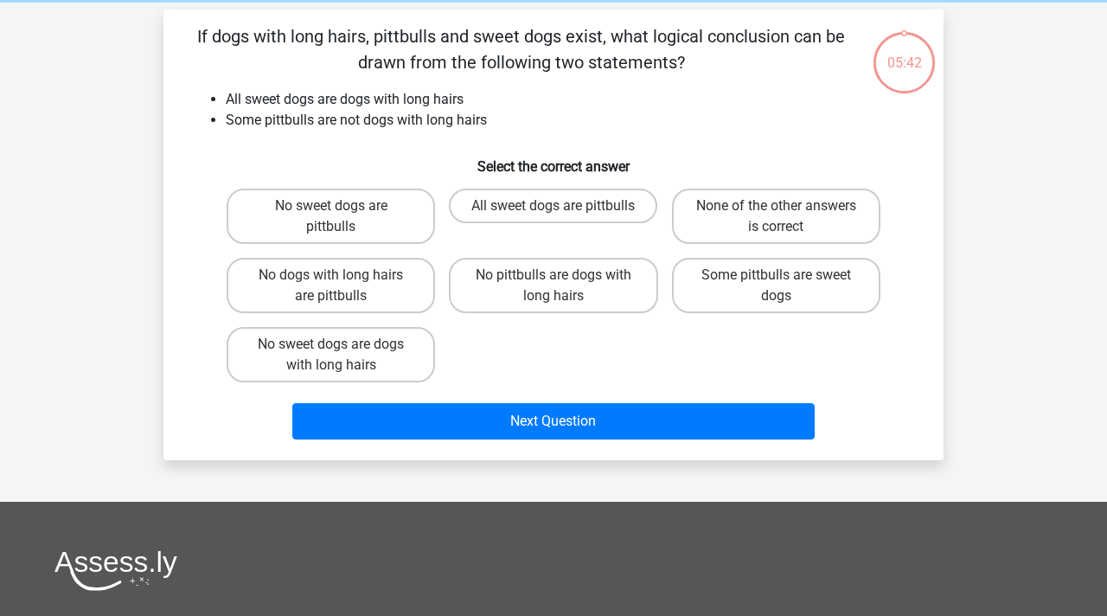
scroll to position [80, 0]
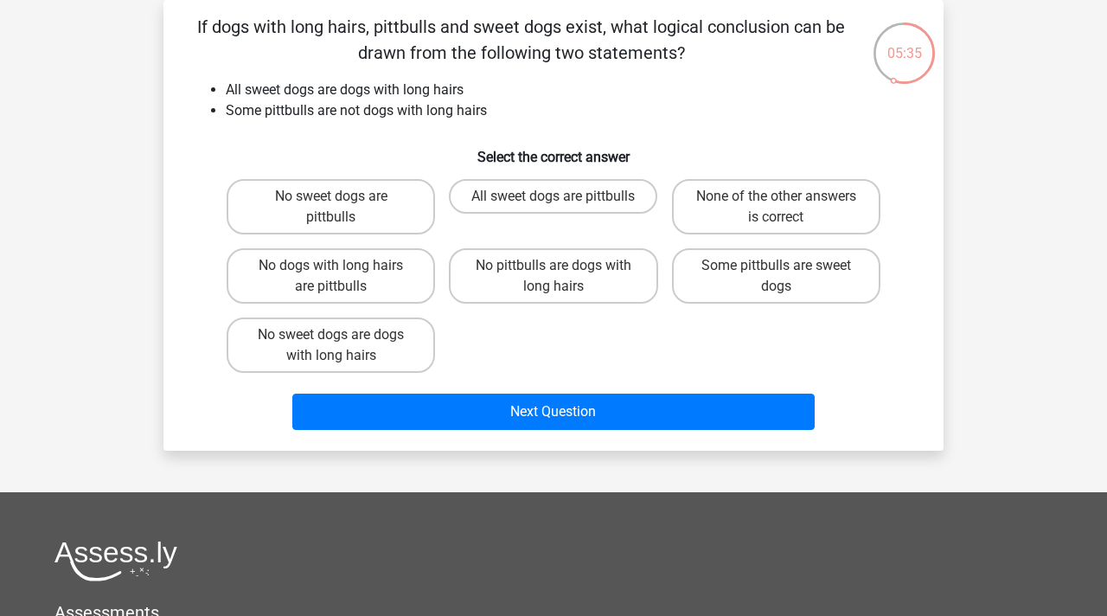
click at [1022, 284] on div "Go premium samina skdhill01@proton.me" at bounding box center [553, 434] width 1107 height 1028
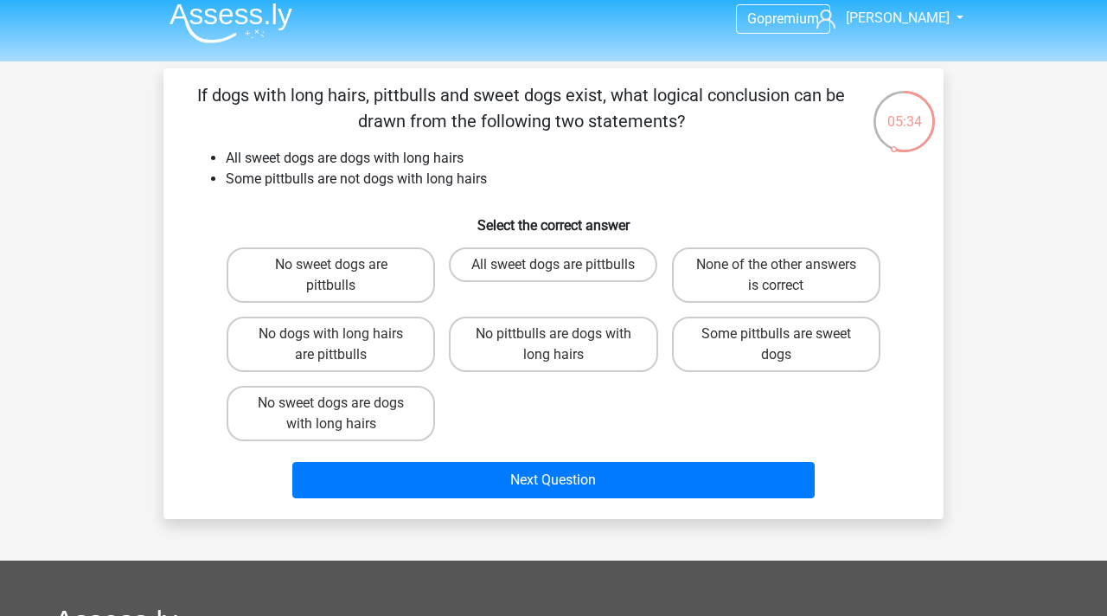
scroll to position [10, 0]
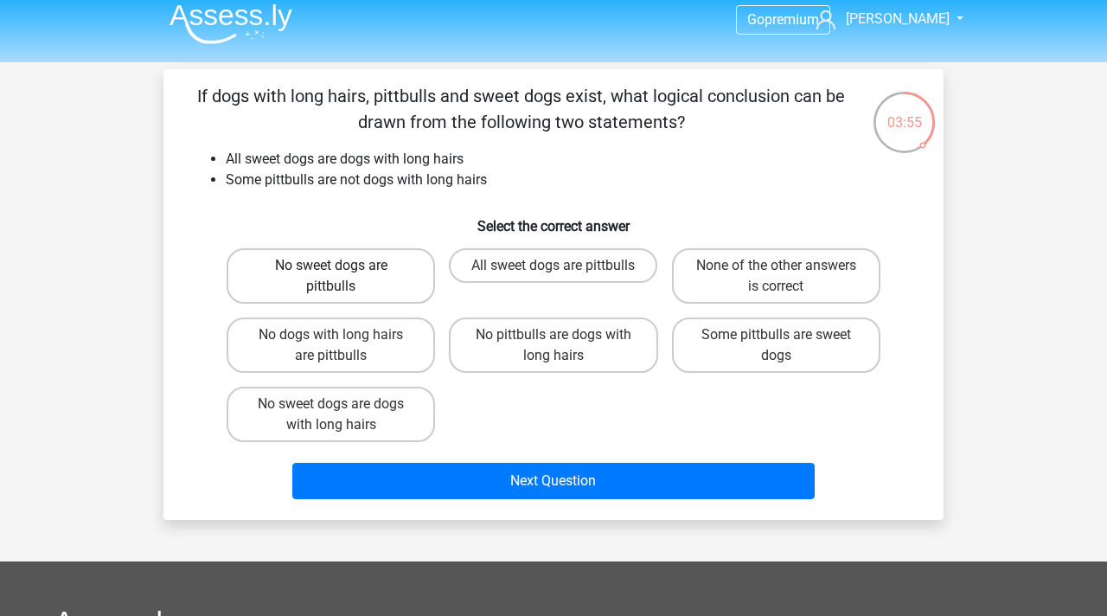
click at [371, 271] on label "No sweet dogs are pittbulls" at bounding box center [331, 275] width 208 height 55
click at [342, 271] on input "No sweet dogs are pittbulls" at bounding box center [336, 270] width 11 height 11
radio input "true"
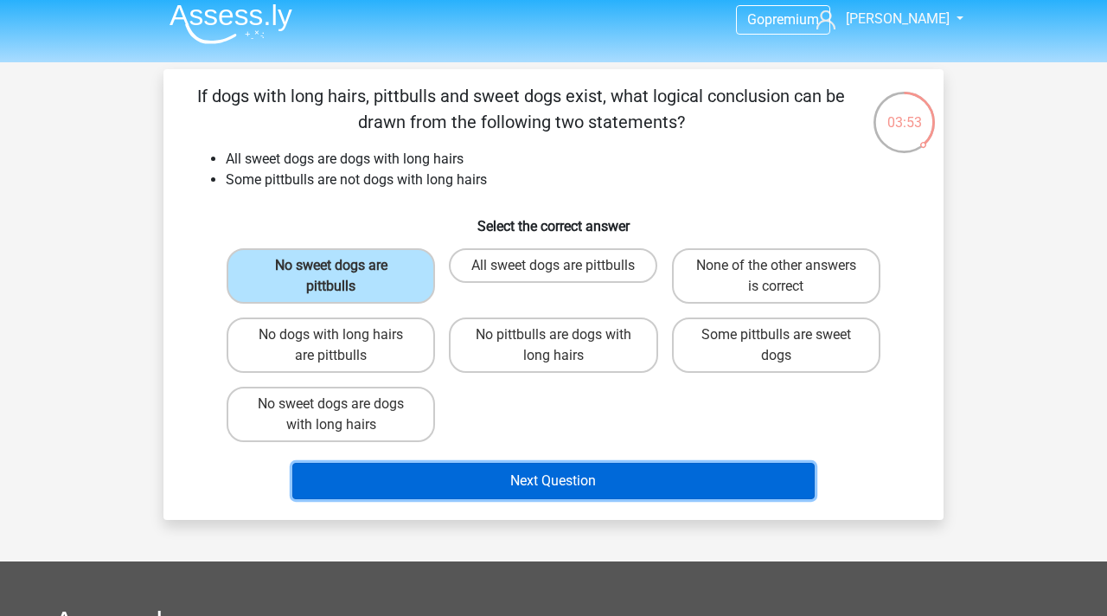
click at [477, 476] on button "Next Question" at bounding box center [553, 481] width 523 height 36
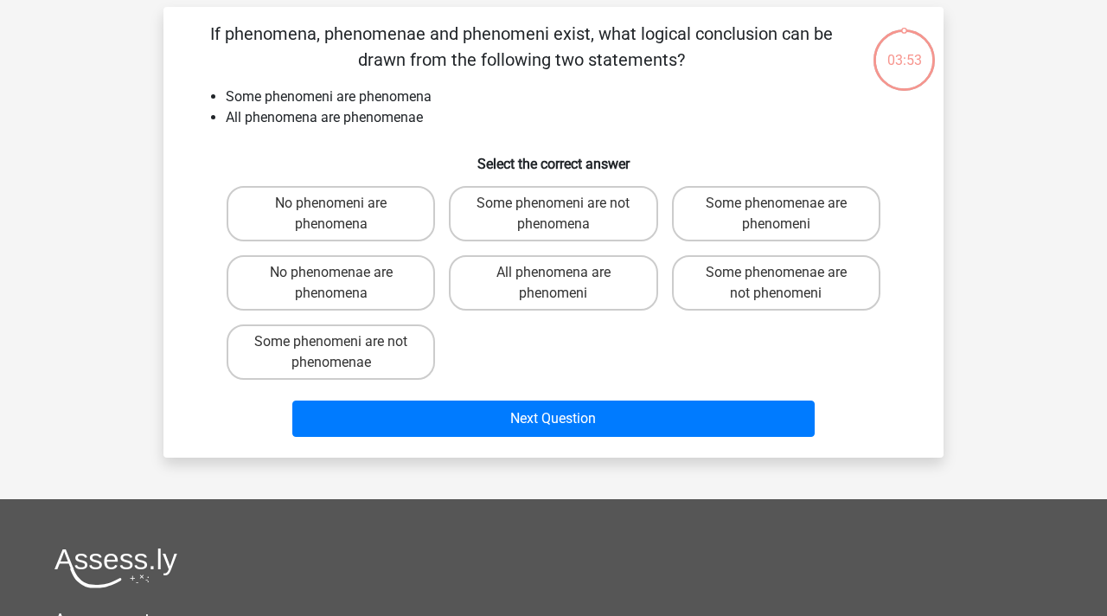
scroll to position [80, 0]
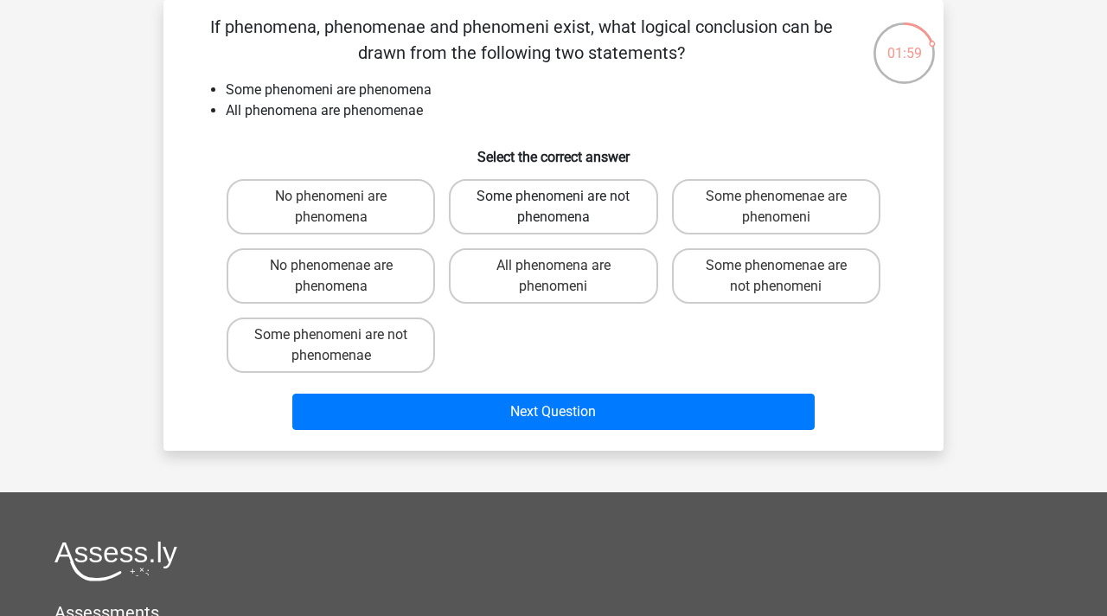
click at [584, 205] on label "Some phenomeni are not phenomena" at bounding box center [553, 206] width 208 height 55
click at [565, 205] on input "Some phenomeni are not phenomena" at bounding box center [558, 201] width 11 height 11
radio input "true"
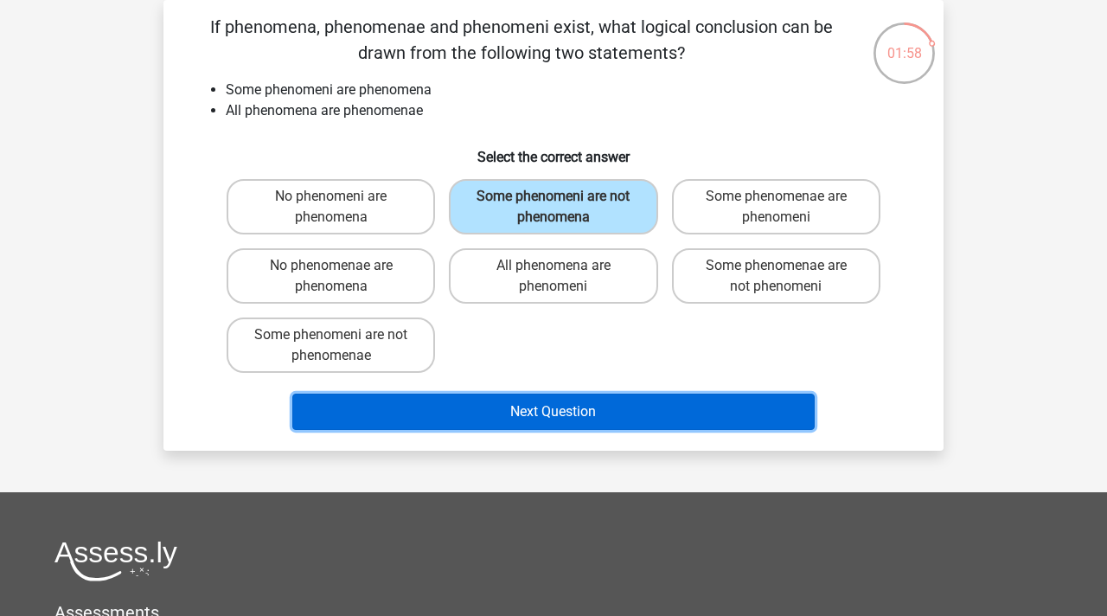
click at [571, 404] on button "Next Question" at bounding box center [553, 411] width 523 height 36
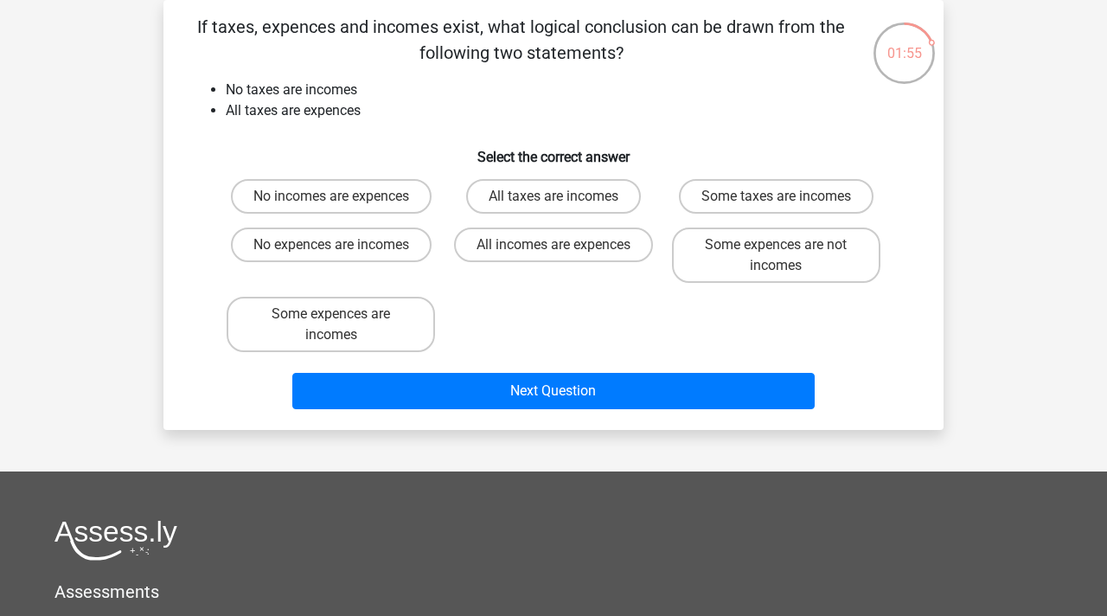
click at [860, 318] on div "No incomes are expences All taxes are incomes Some taxes are incomes No expence…" at bounding box center [553, 265] width 667 height 187
click at [399, 255] on label "No expences are incomes" at bounding box center [331, 244] width 201 height 35
click at [342, 255] on input "No expences are incomes" at bounding box center [336, 250] width 11 height 11
radio input "true"
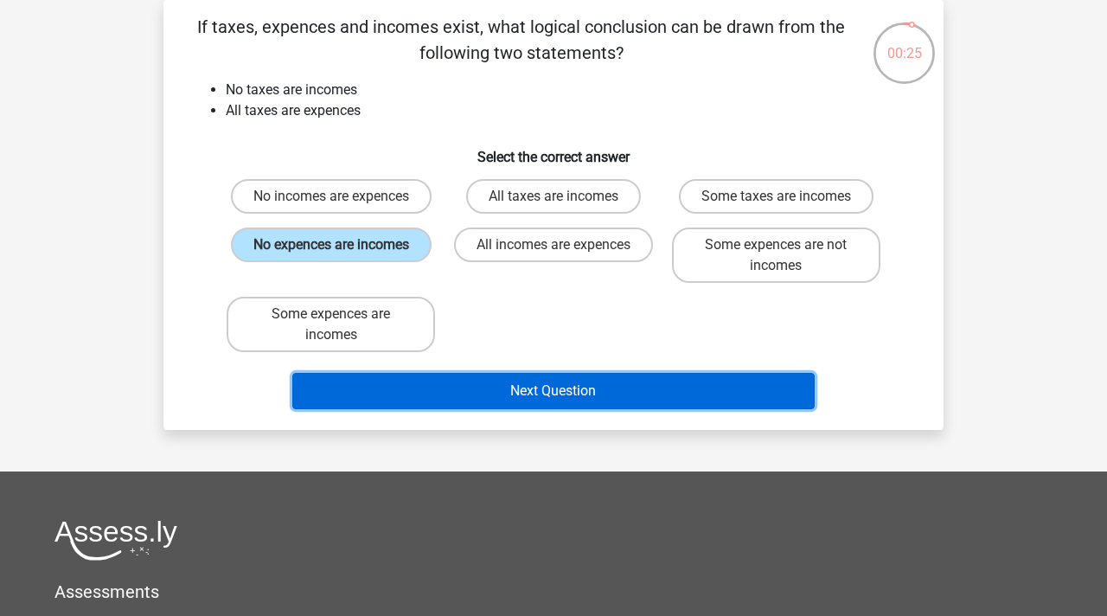
click at [535, 393] on button "Next Question" at bounding box center [553, 391] width 523 height 36
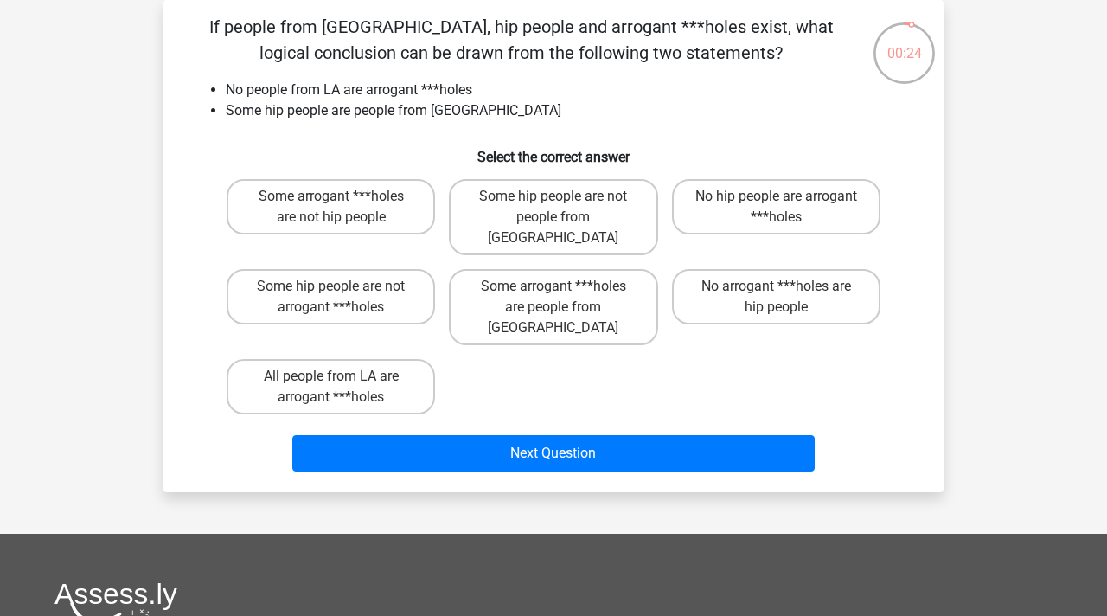
click at [534, 362] on div "Some arrogant ***holes are not hip people Some hip people are not people from L…" at bounding box center [553, 296] width 667 height 249
click at [555, 214] on label "Some hip people are not people from LA" at bounding box center [553, 217] width 208 height 76
click at [555, 208] on input "Some hip people are not people from LA" at bounding box center [558, 201] width 11 height 11
radio input "true"
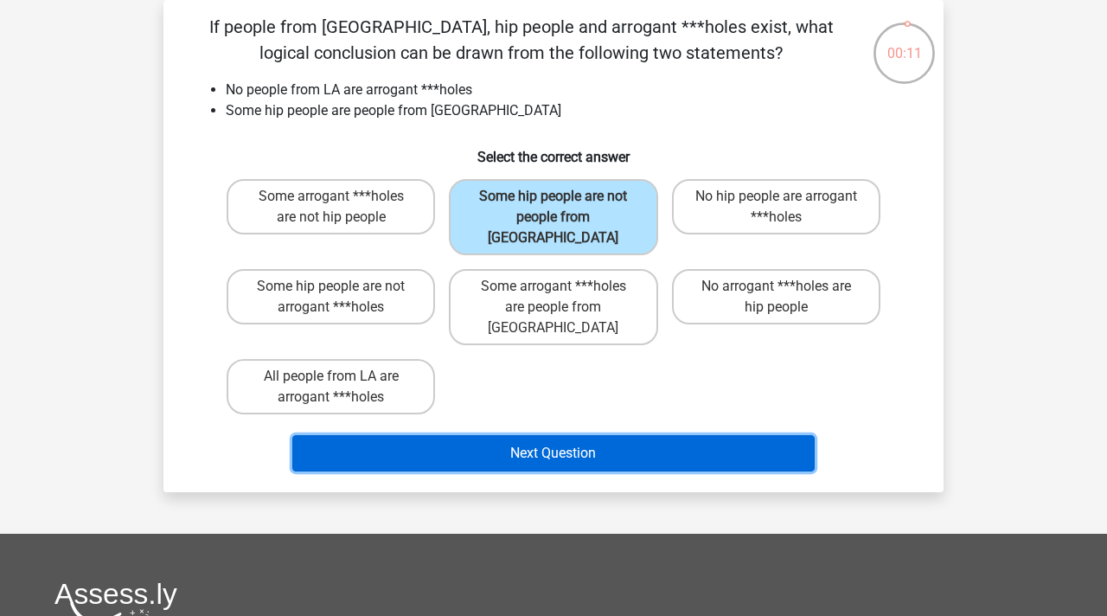
click at [526, 435] on button "Next Question" at bounding box center [553, 453] width 523 height 36
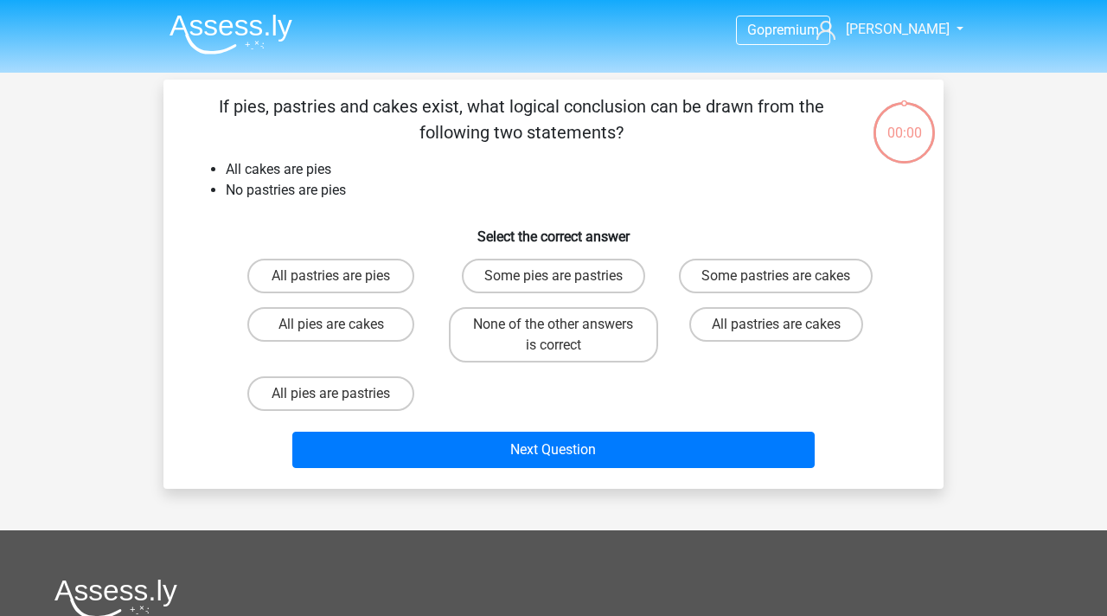
scroll to position [80, 0]
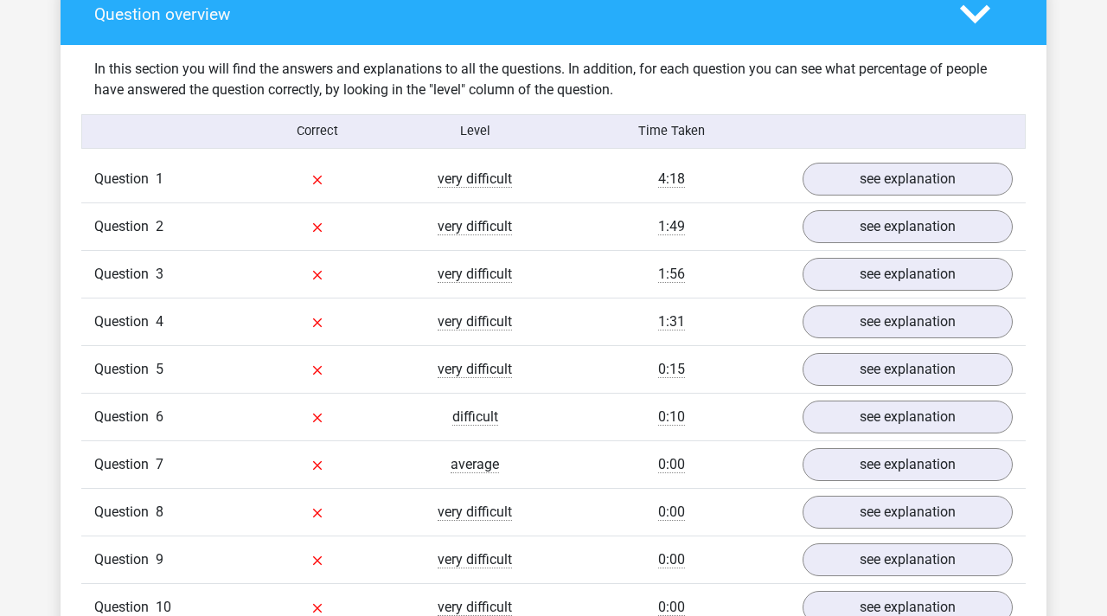
scroll to position [1301, 0]
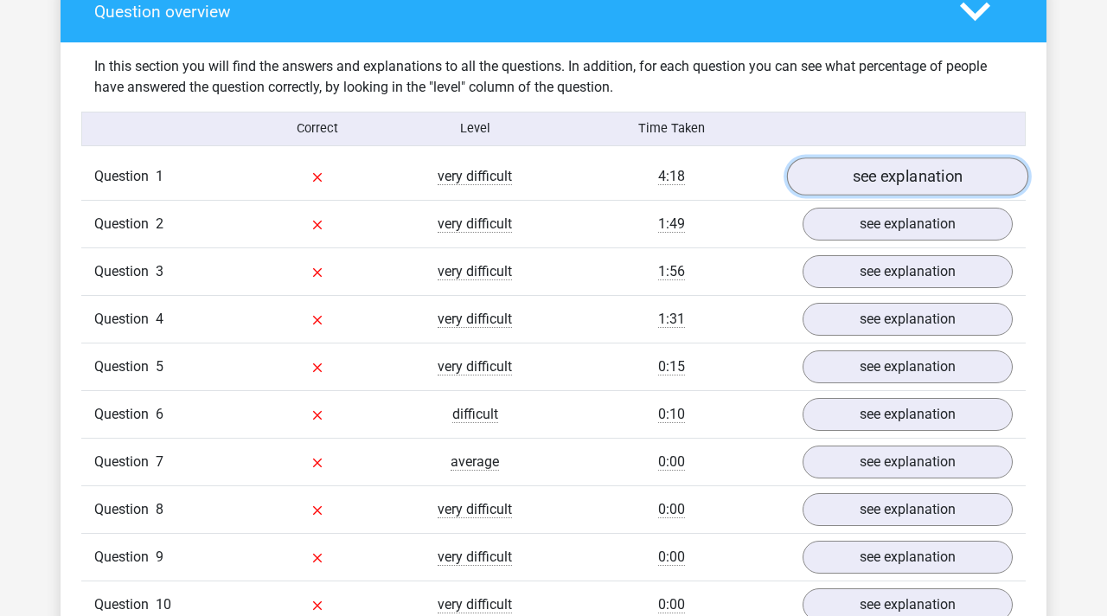
click at [897, 170] on link "see explanation" at bounding box center [907, 176] width 241 height 38
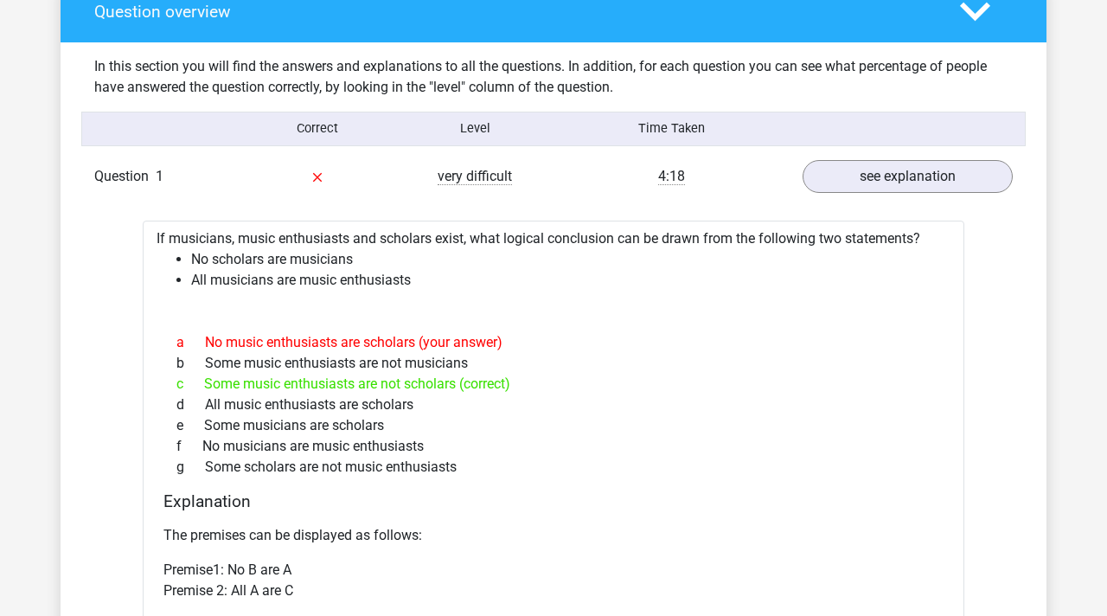
click at [601, 407] on div "d All music enthusiasts are scholars" at bounding box center [553, 404] width 780 height 21
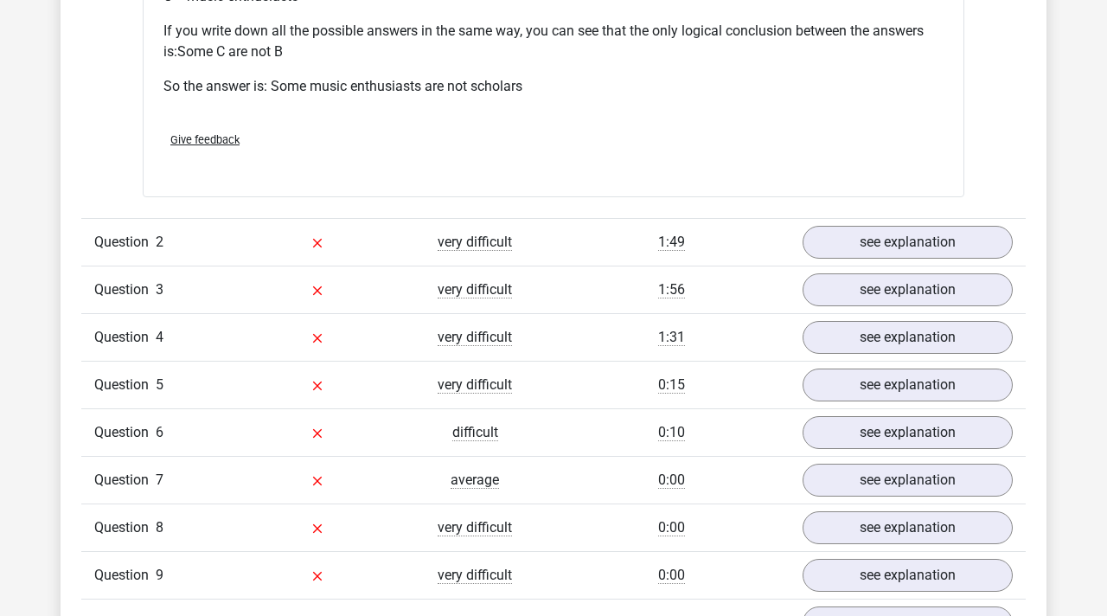
scroll to position [1993, 0]
click at [854, 238] on link "see explanation" at bounding box center [907, 241] width 241 height 38
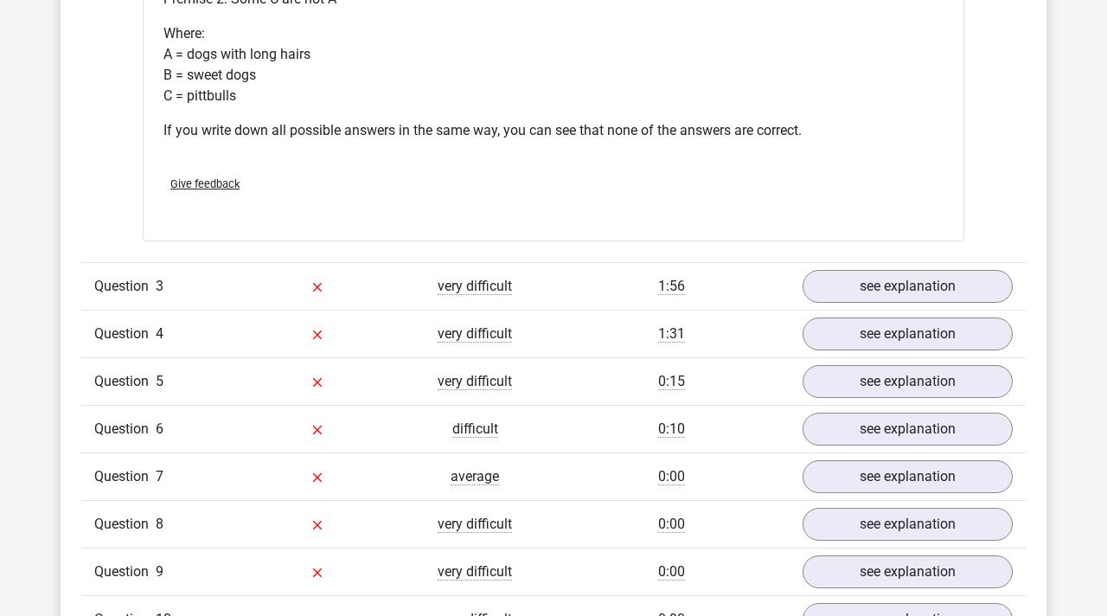
scroll to position [2650, 0]
click at [826, 303] on link "see explanation" at bounding box center [907, 286] width 241 height 38
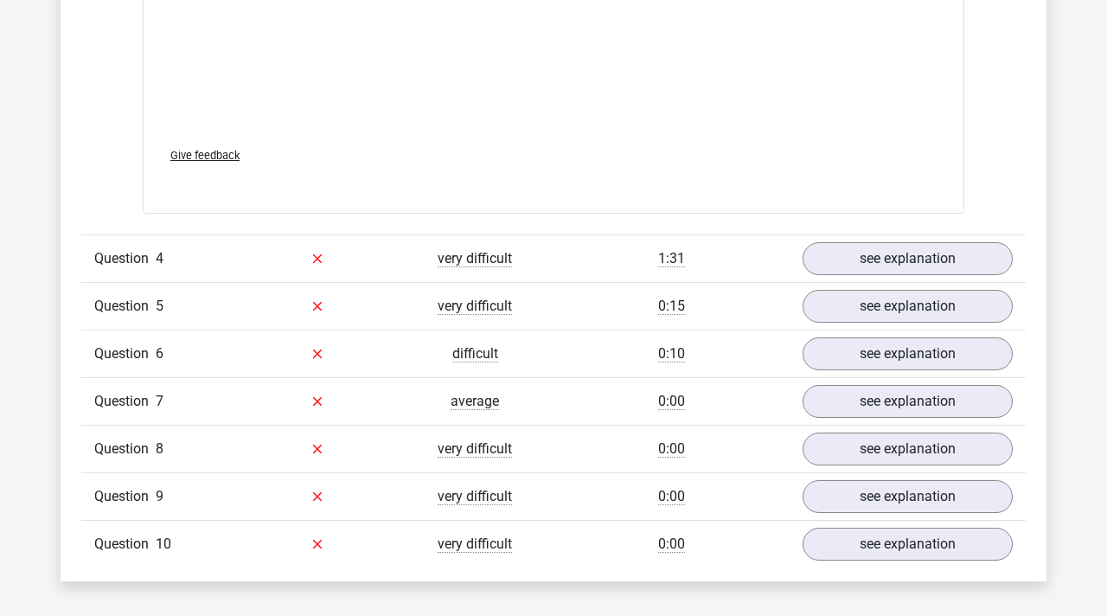
scroll to position [3687, 0]
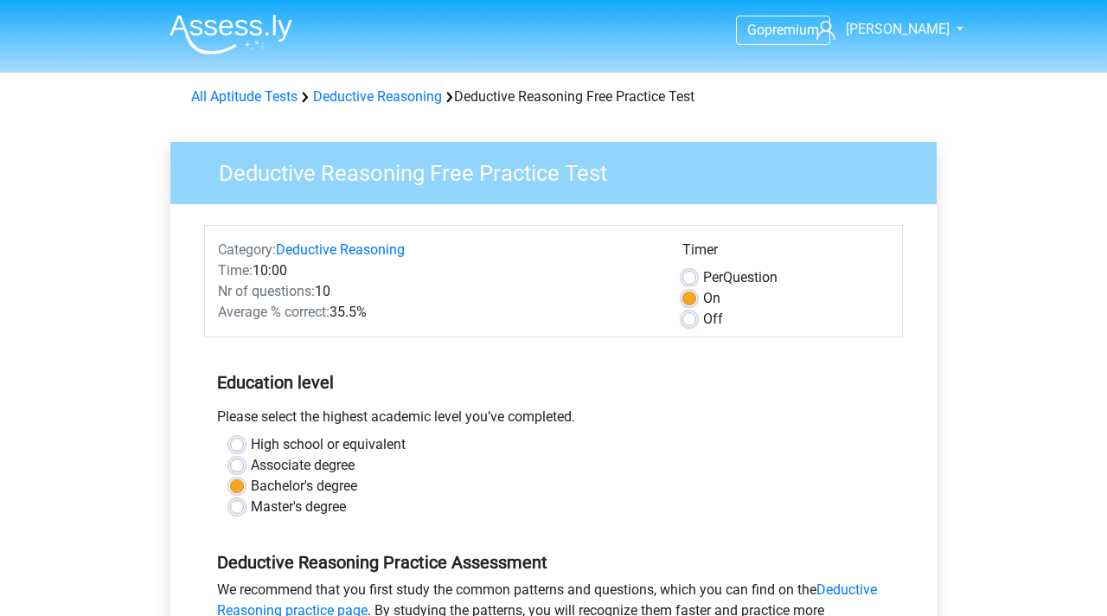
scroll to position [380, 0]
